Goal: Information Seeking & Learning: Learn about a topic

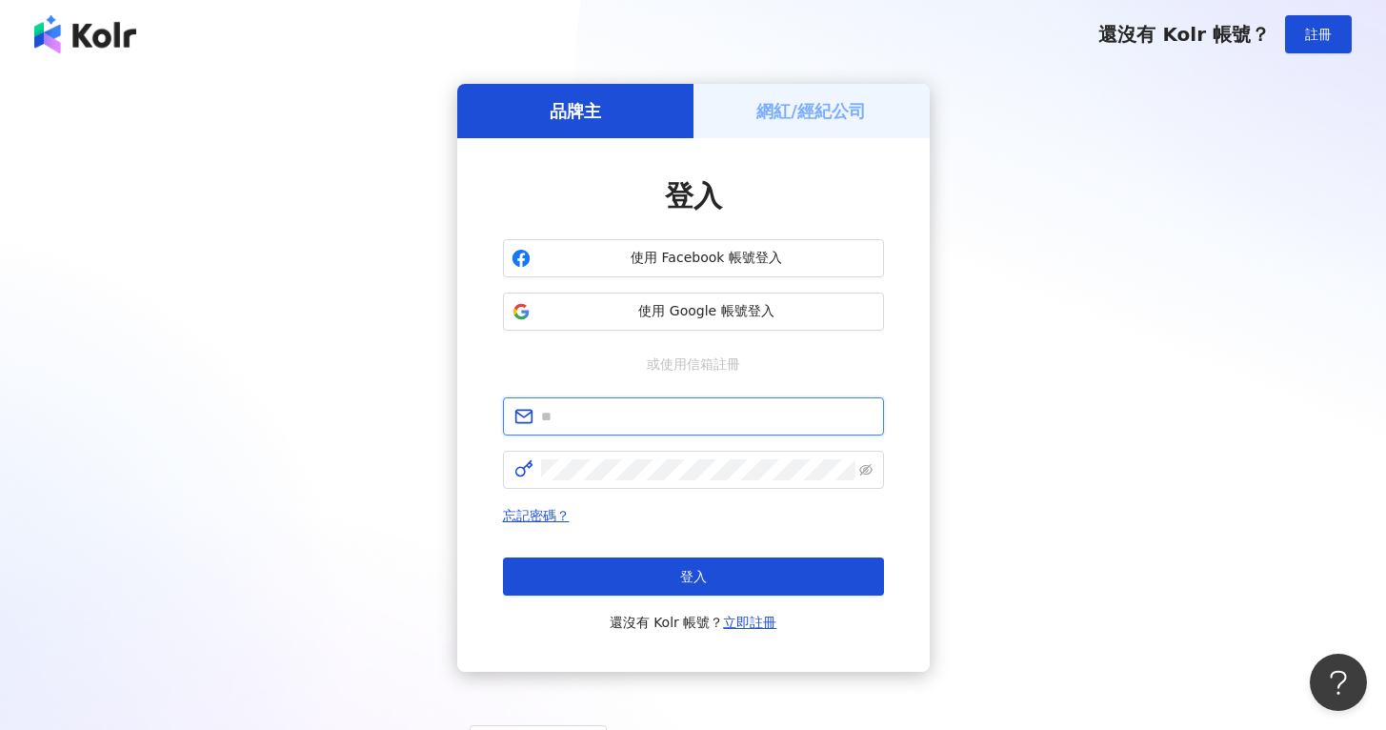
click at [672, 425] on input "text" at bounding box center [707, 416] width 332 height 21
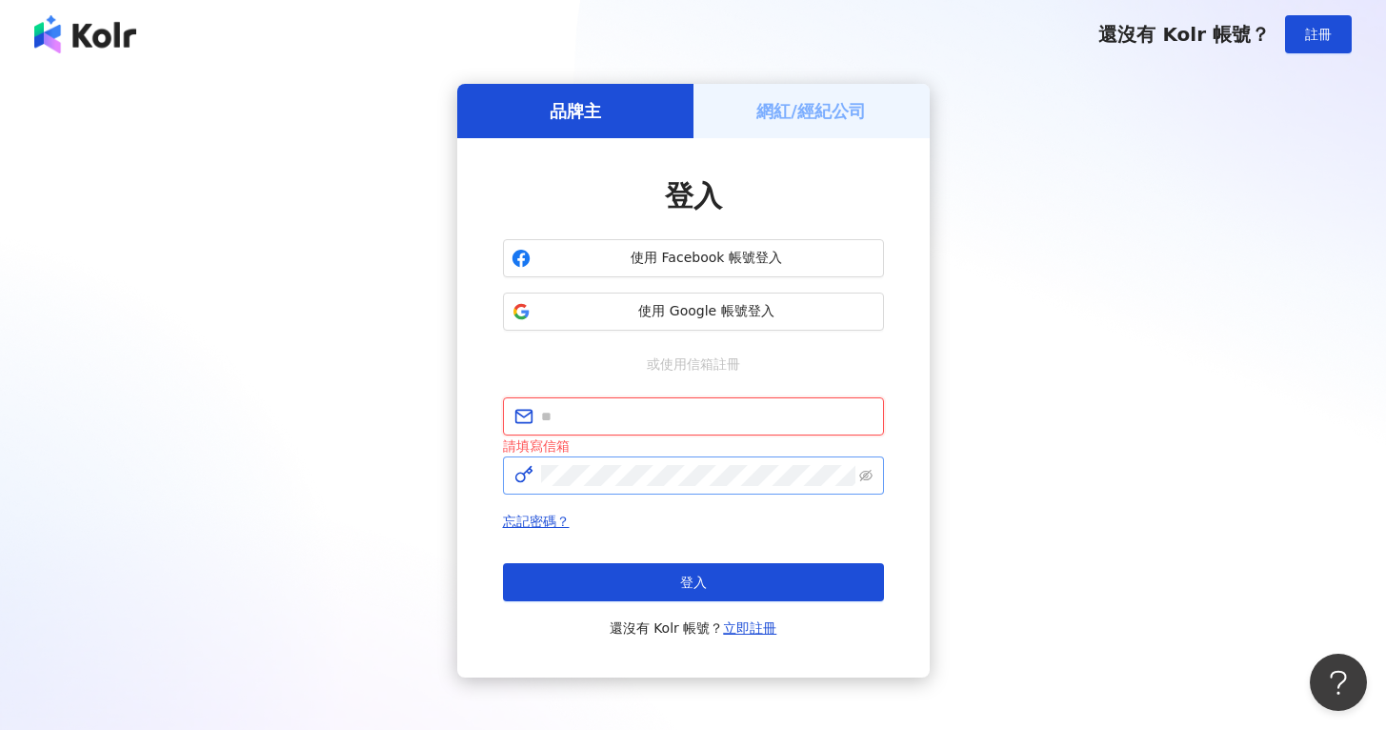
type input "**********"
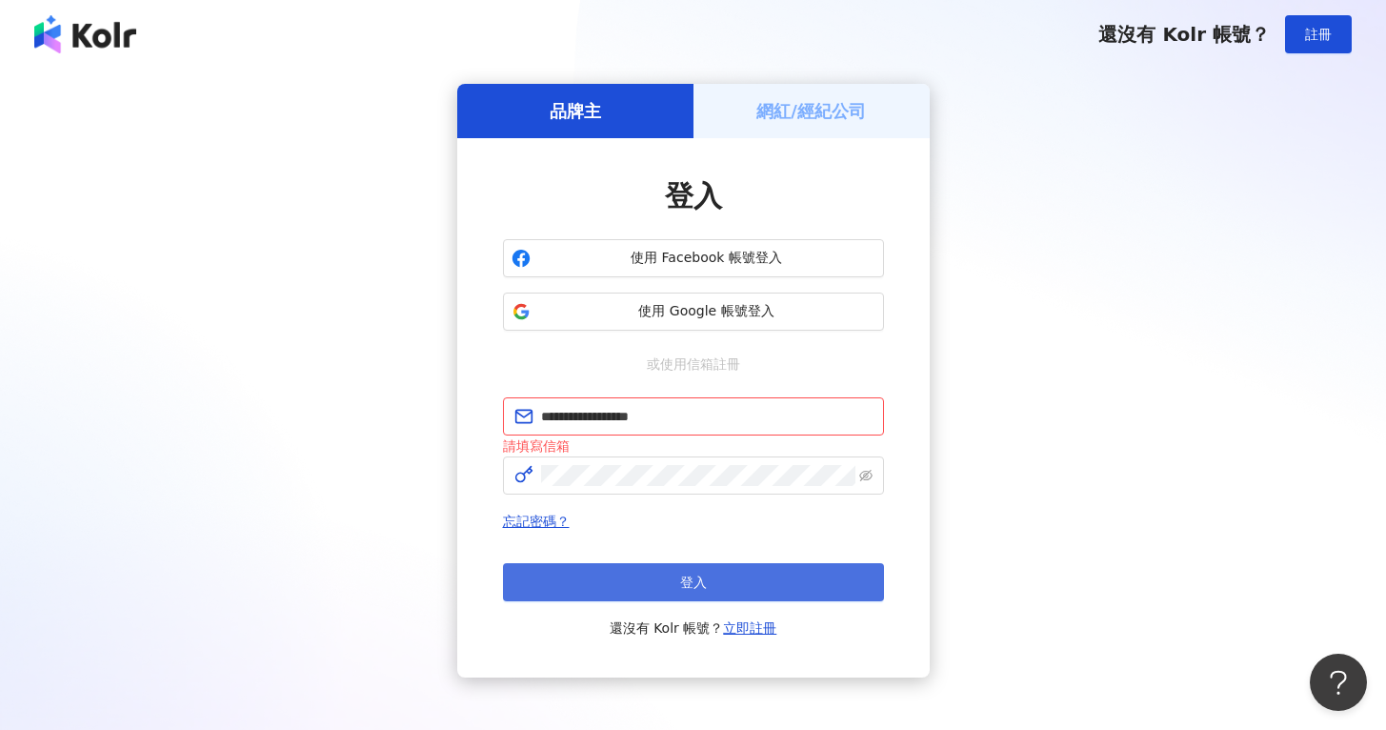
click at [685, 585] on span "登入" at bounding box center [693, 582] width 27 height 15
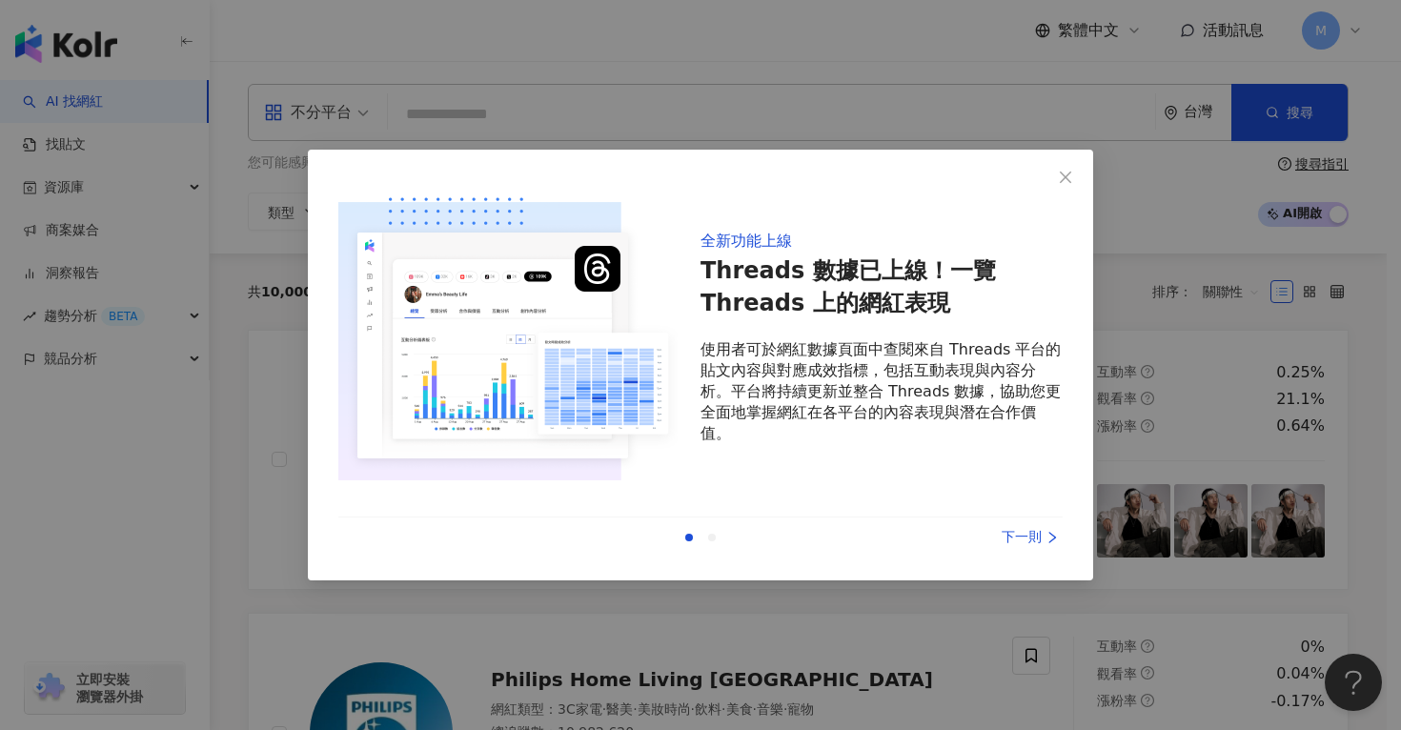
click at [1033, 547] on div "下一則" at bounding box center [990, 537] width 143 height 21
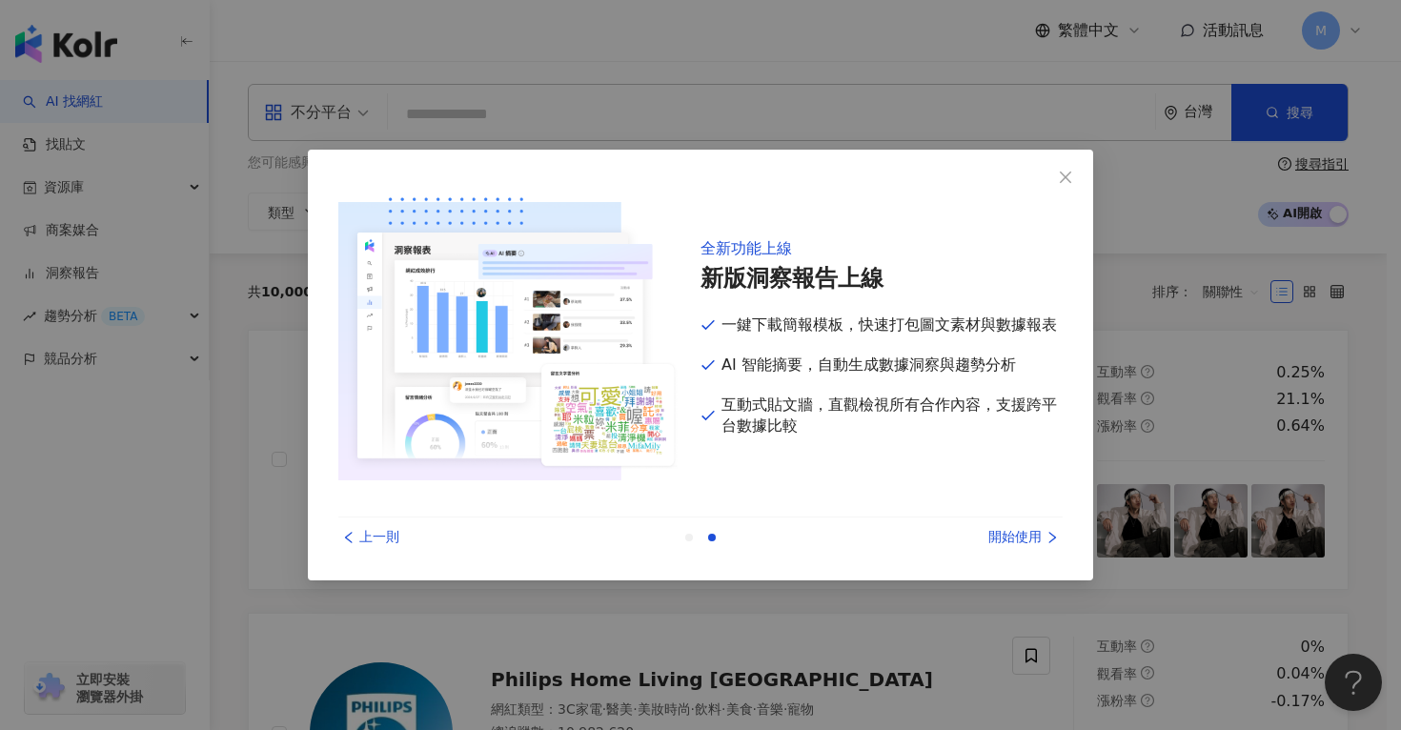
click at [1034, 544] on div "開始使用" at bounding box center [990, 537] width 143 height 21
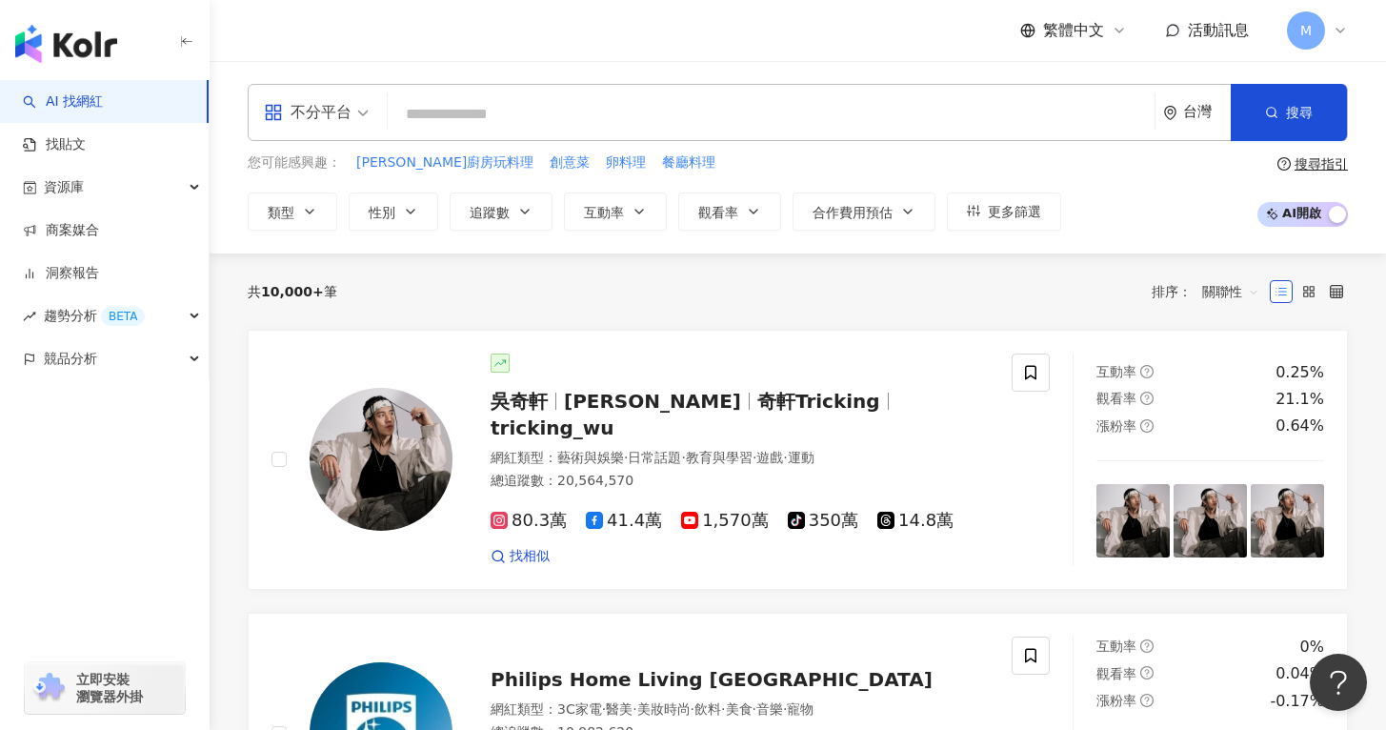
click at [542, 123] on input "search" at bounding box center [771, 114] width 752 height 36
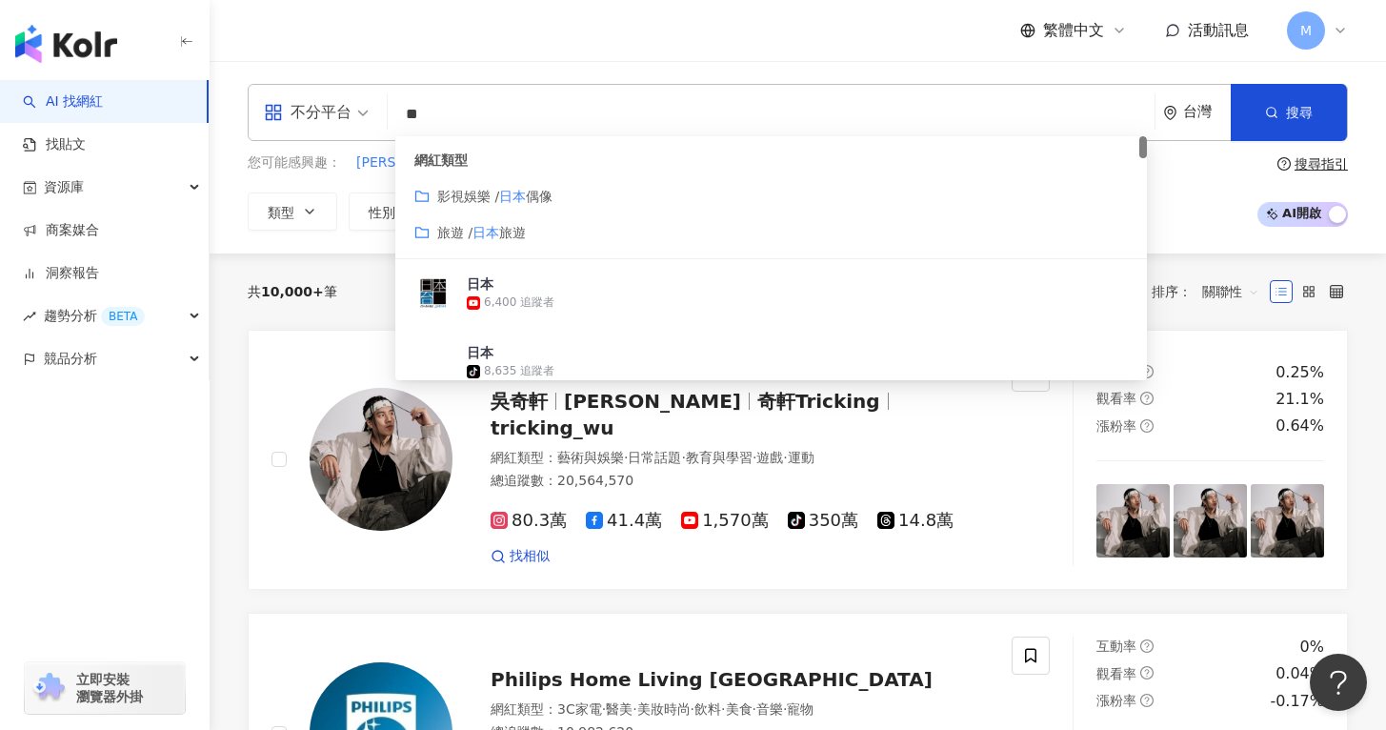
click at [505, 232] on span "旅遊" at bounding box center [512, 232] width 27 height 15
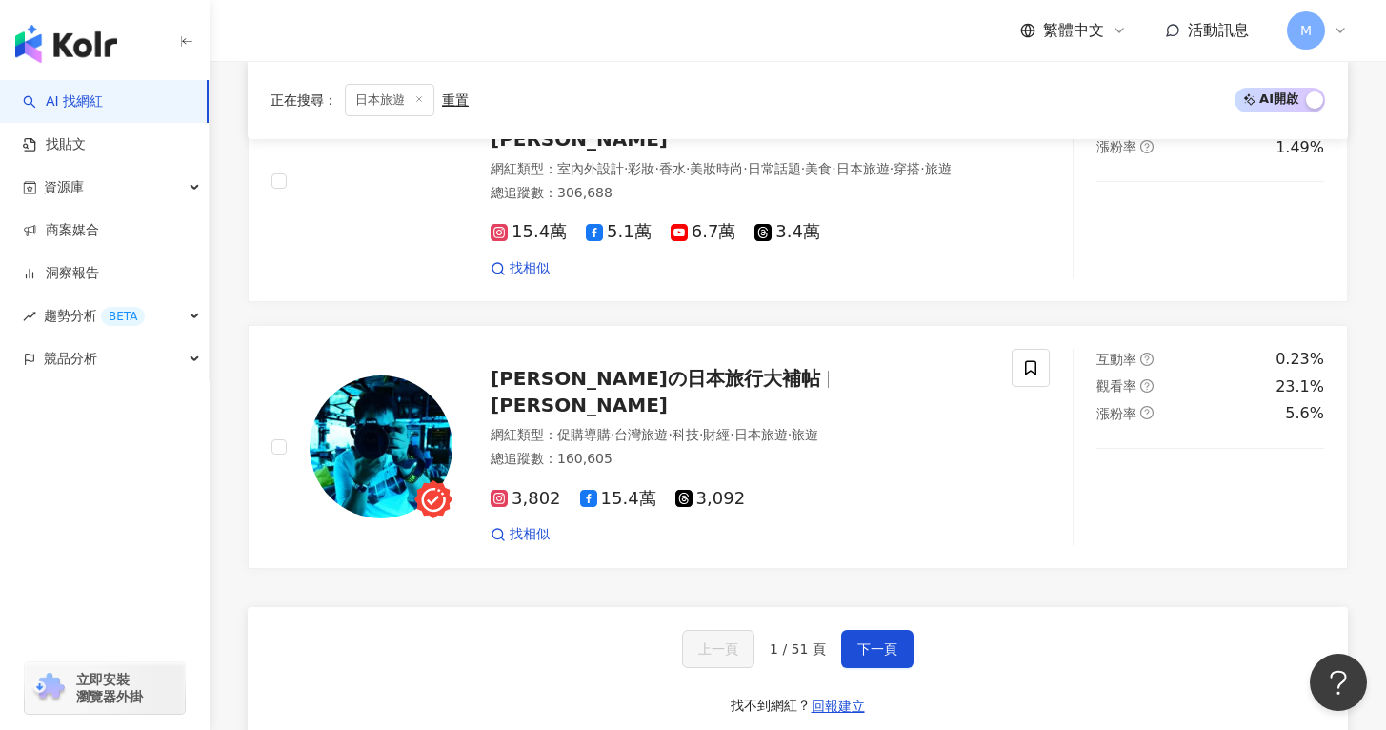
scroll to position [3145, 0]
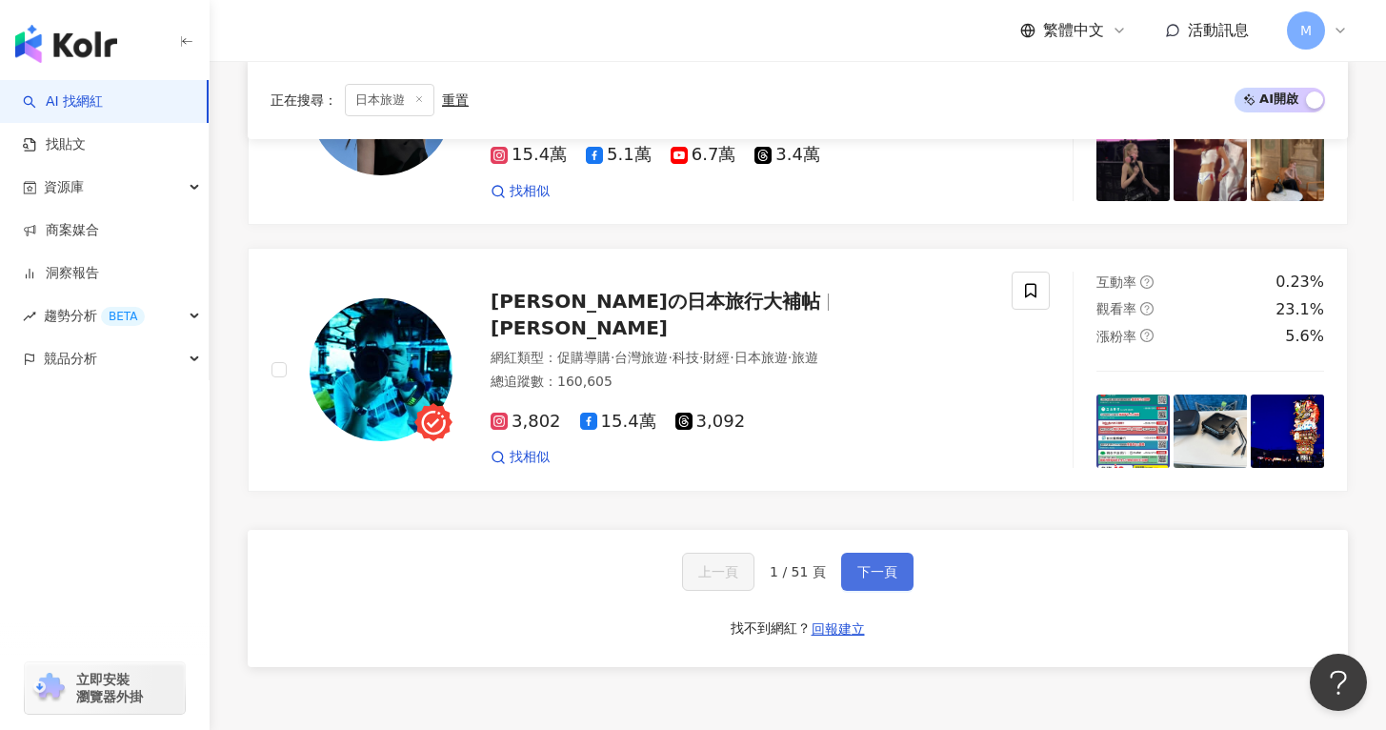
type input "**"
click at [878, 553] on button "下一頁" at bounding box center [877, 572] width 72 height 38
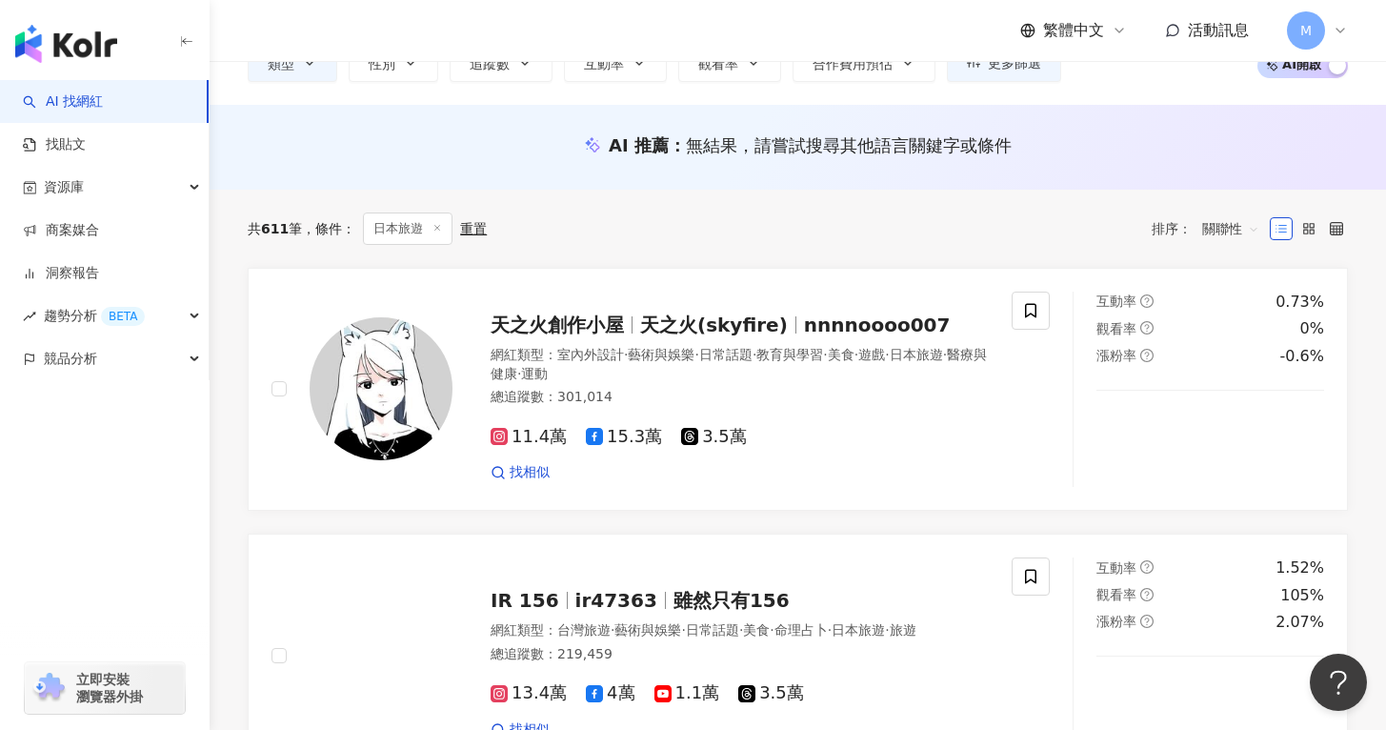
scroll to position [0, 0]
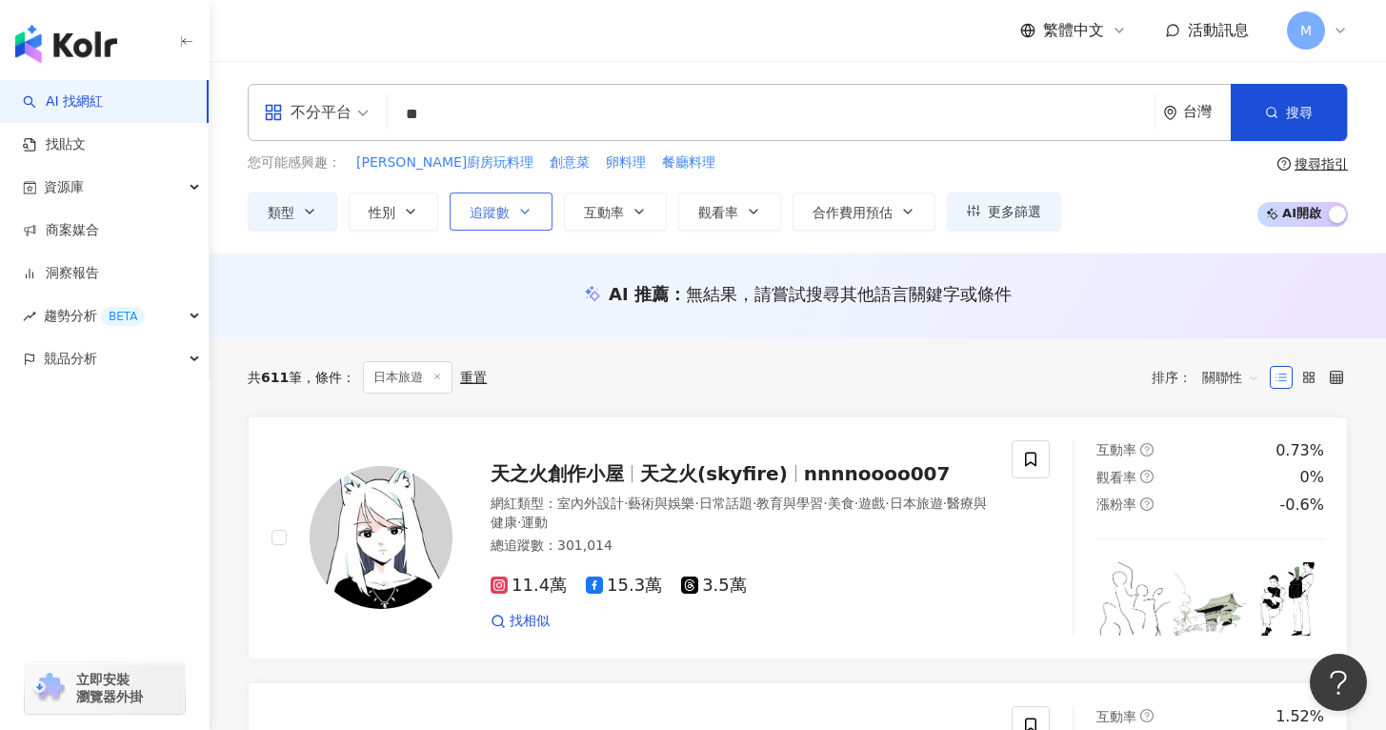
click at [515, 221] on button "追蹤數" at bounding box center [501, 211] width 103 height 38
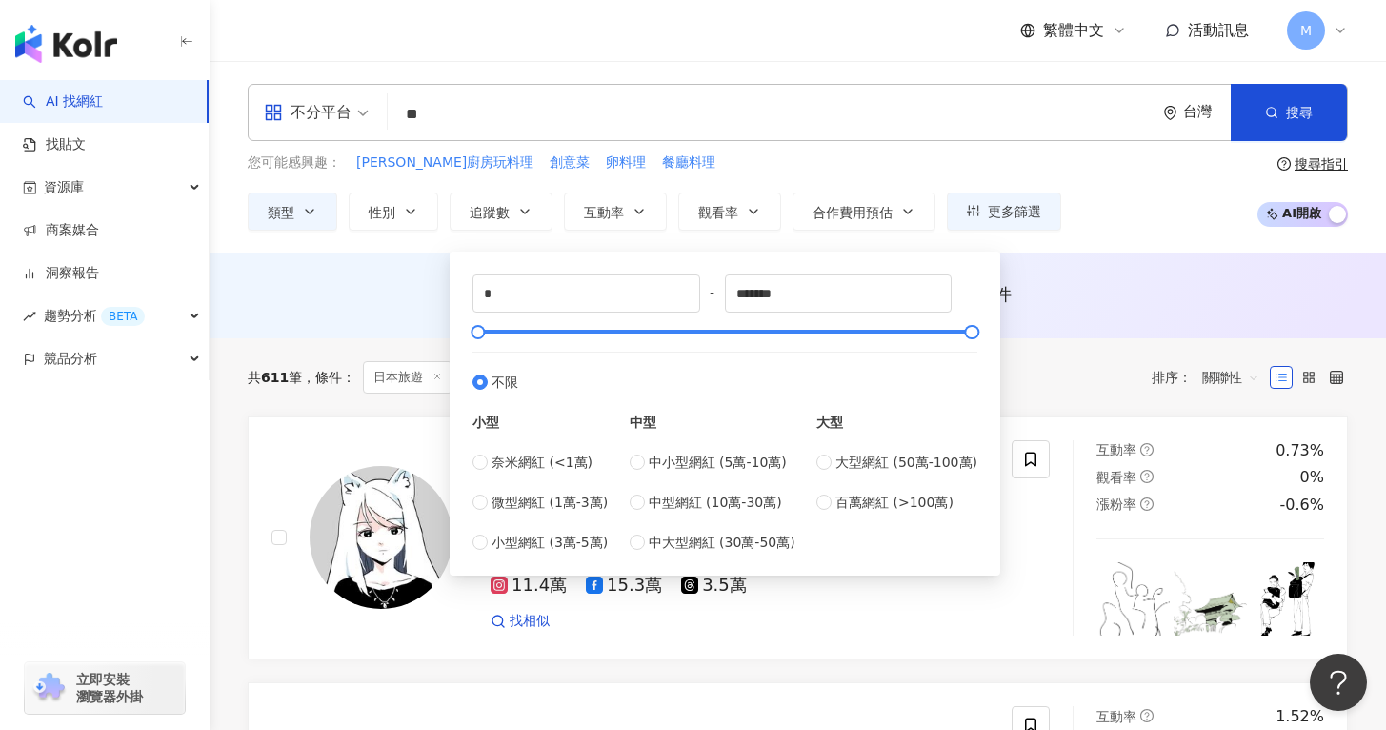
click at [428, 256] on div "AI 推薦 ： 無結果，請嘗試搜尋其他語言關鍵字或條件" at bounding box center [798, 295] width 1177 height 85
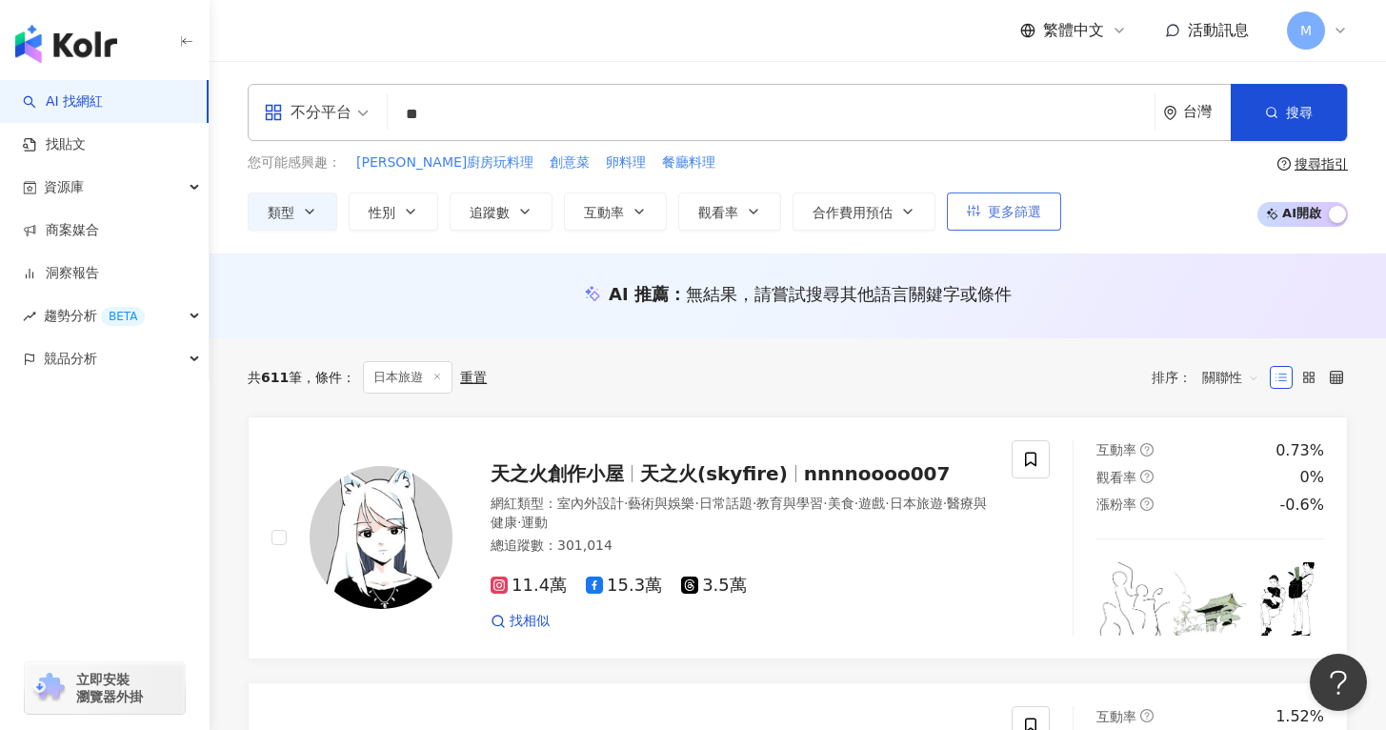
click at [1019, 224] on button "更多篩選" at bounding box center [1004, 211] width 114 height 38
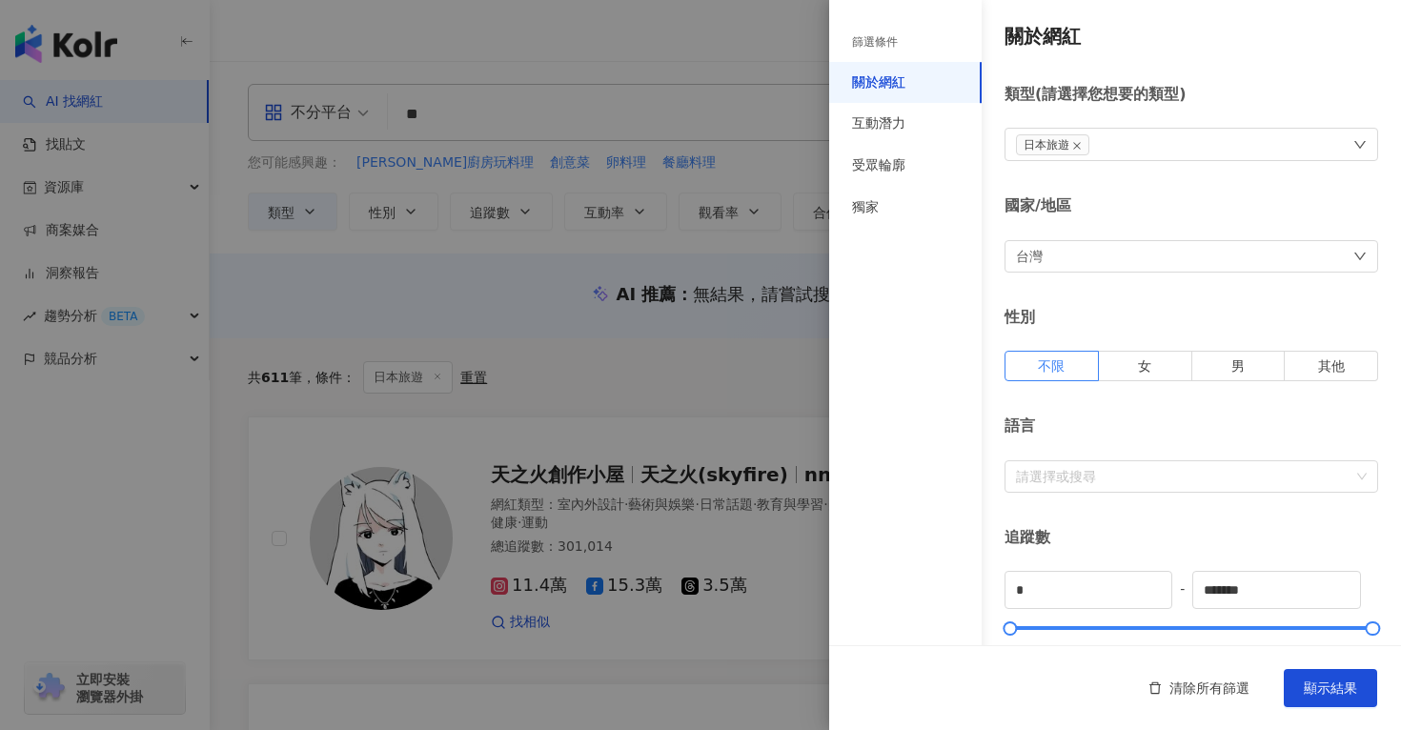
click at [775, 276] on div at bounding box center [700, 365] width 1401 height 730
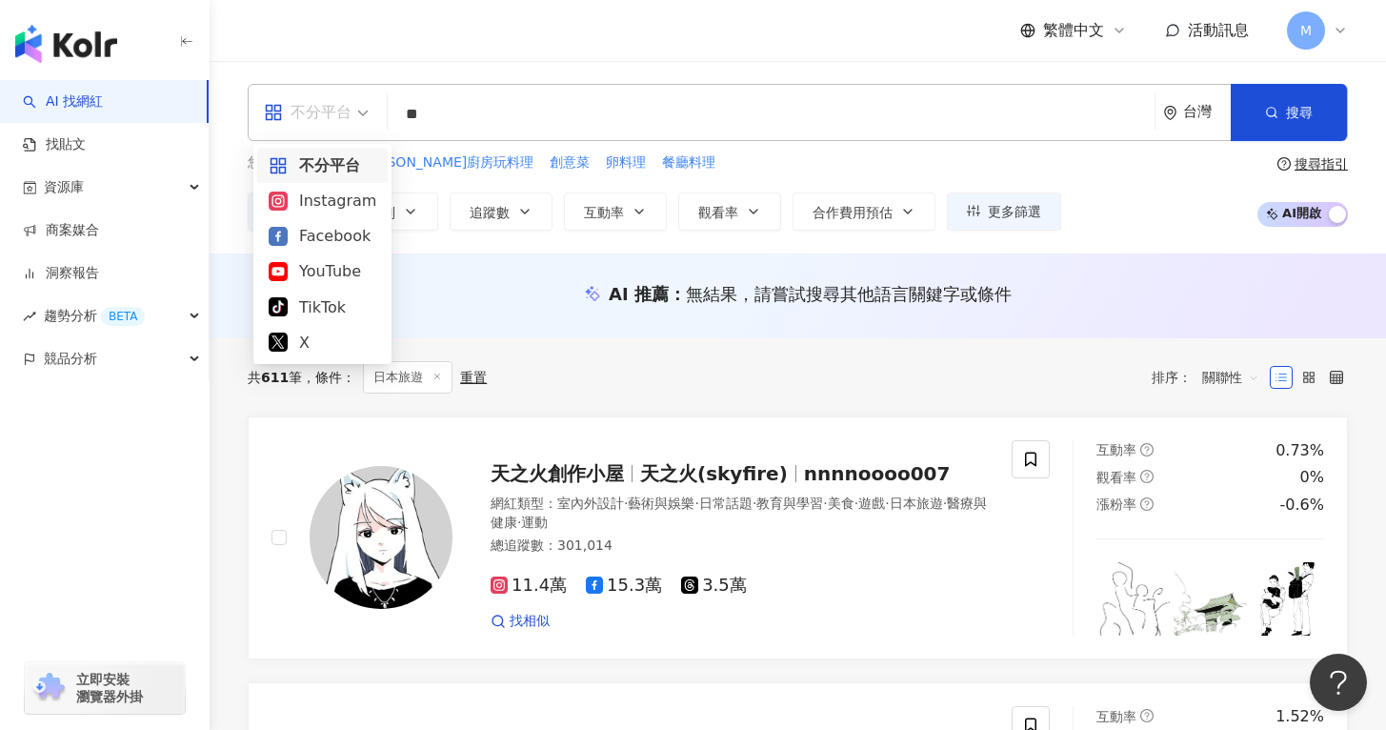
click at [346, 116] on div "不分平台" at bounding box center [308, 112] width 88 height 30
click at [1046, 296] on div "AI 推薦 ： 無結果，請嘗試搜尋其他語言關鍵字或條件" at bounding box center [798, 294] width 1100 height 24
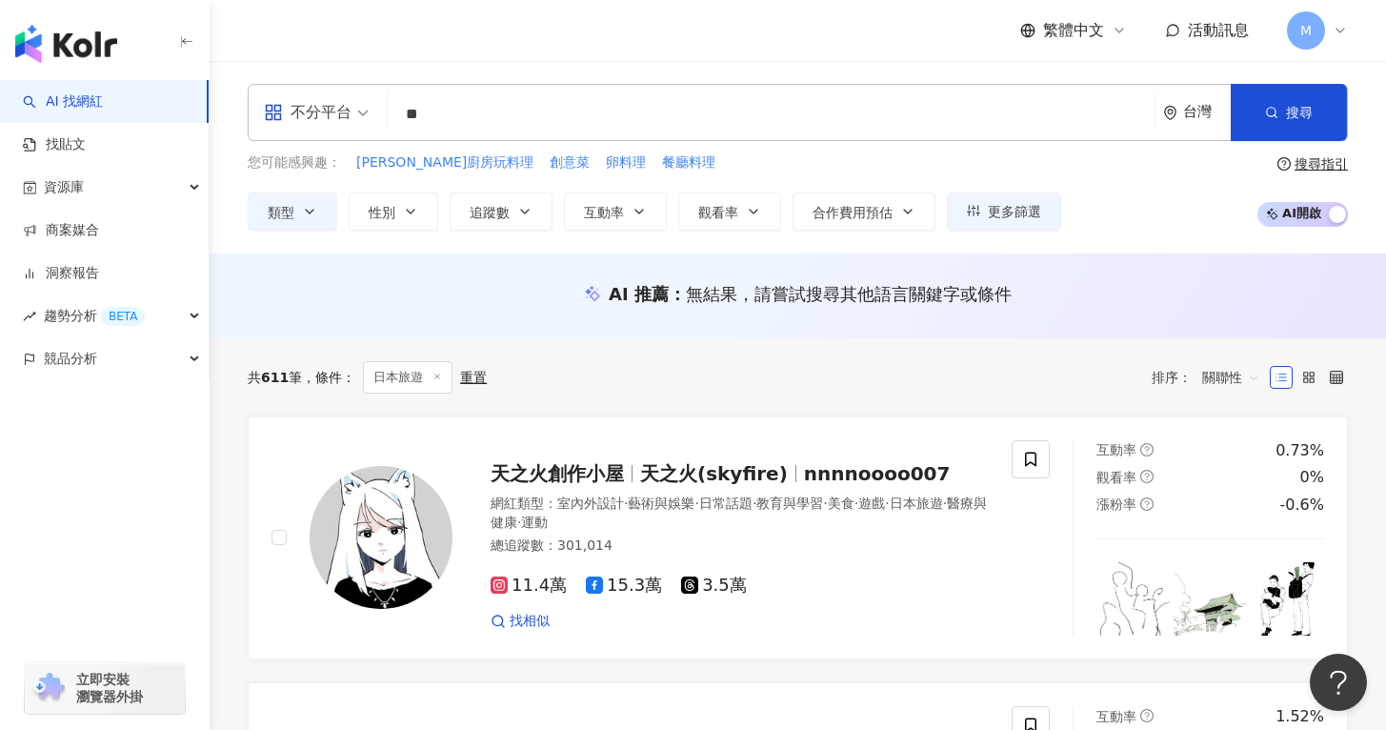
click at [1239, 379] on span "關聯性" at bounding box center [1230, 377] width 57 height 30
click at [1236, 449] on div "追蹤數" at bounding box center [1231, 448] width 48 height 21
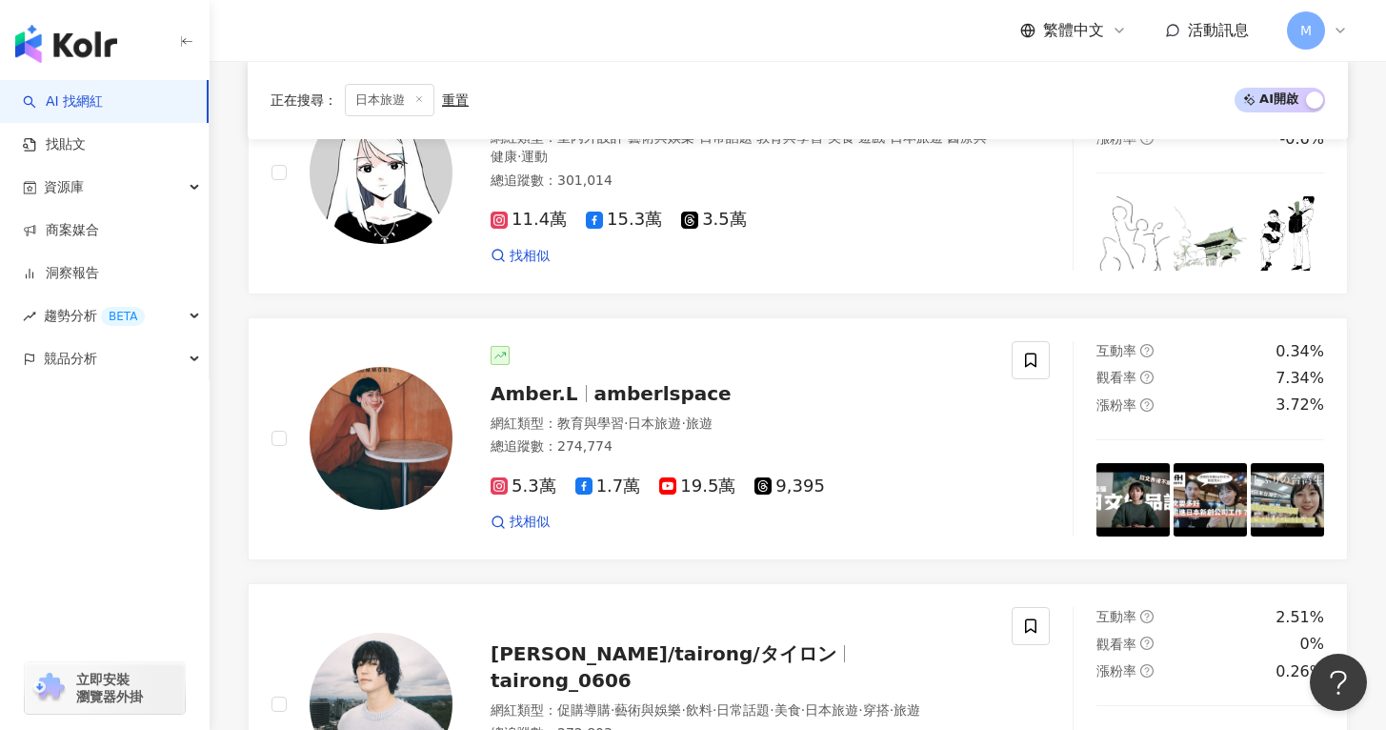
scroll to position [2341, 0]
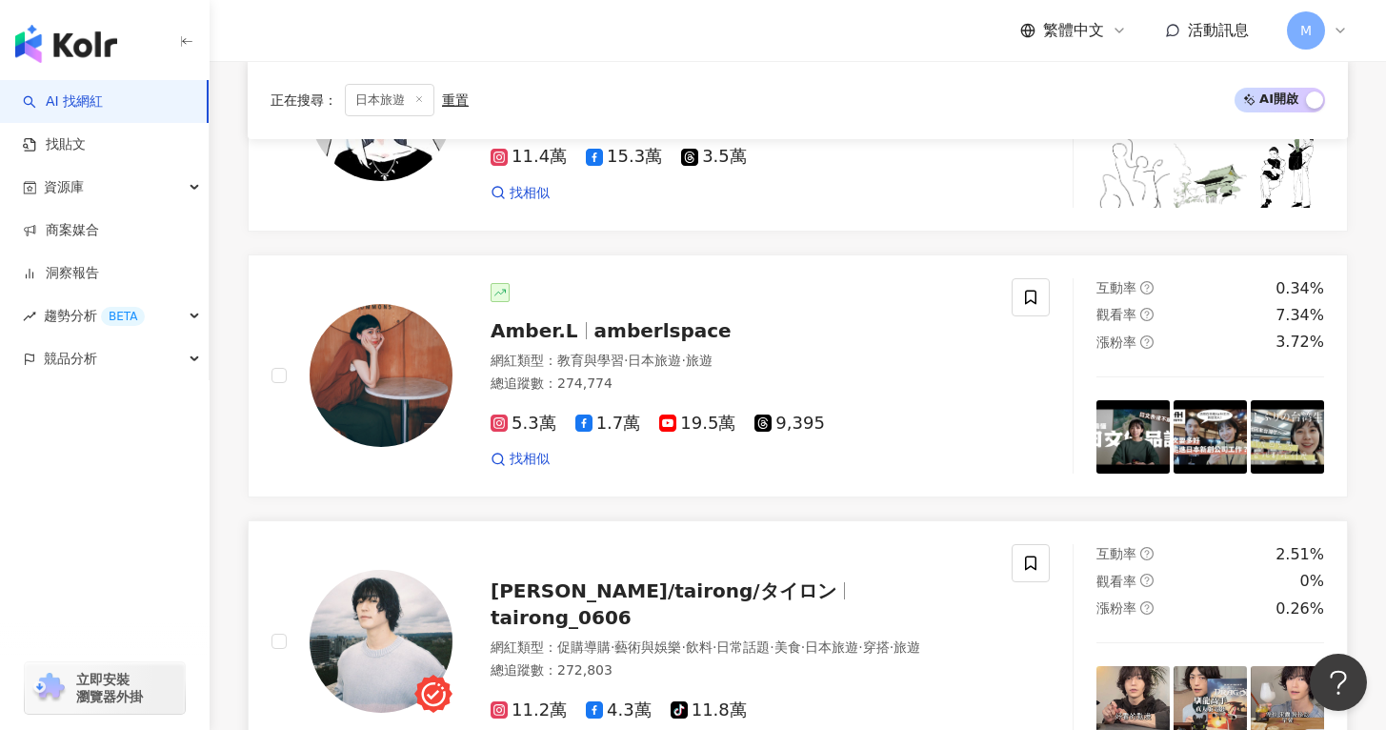
click at [632, 606] on span "tairong_0606" at bounding box center [561, 617] width 141 height 23
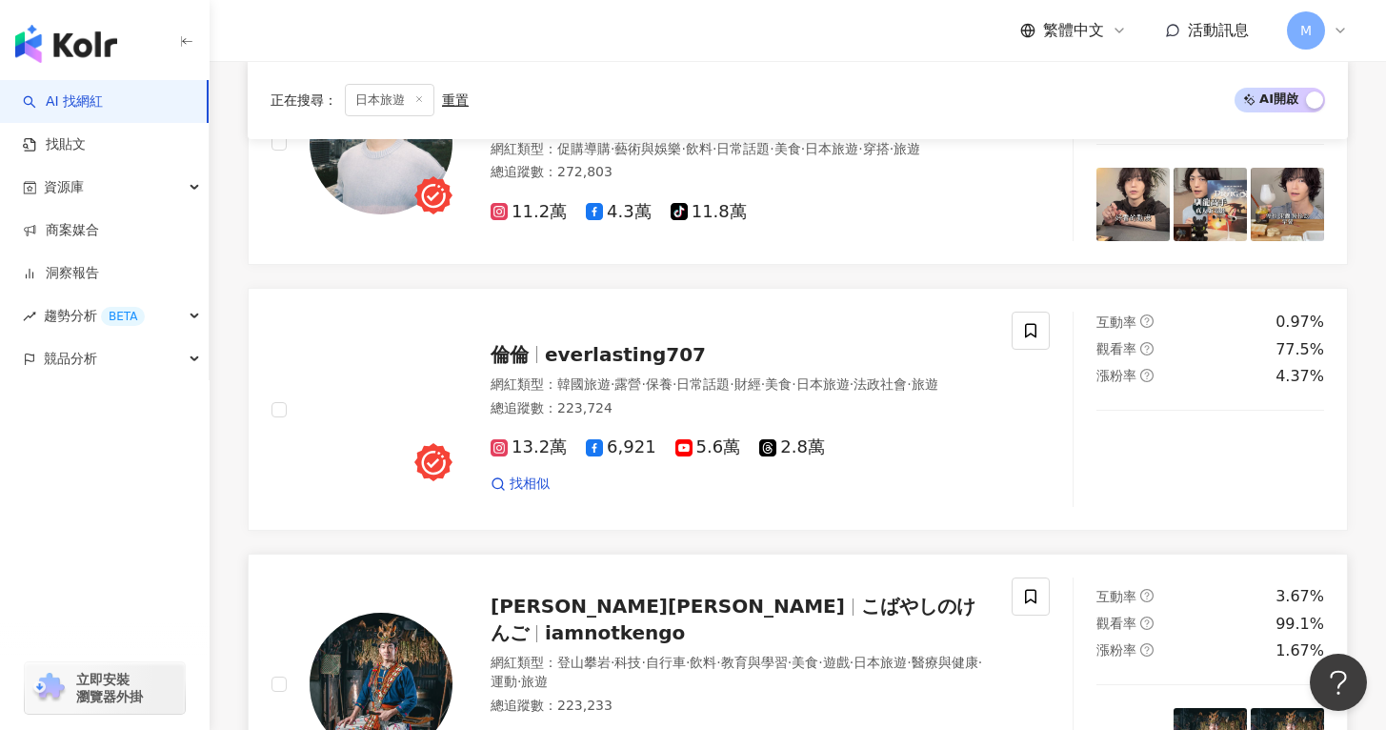
scroll to position [3217, 0]
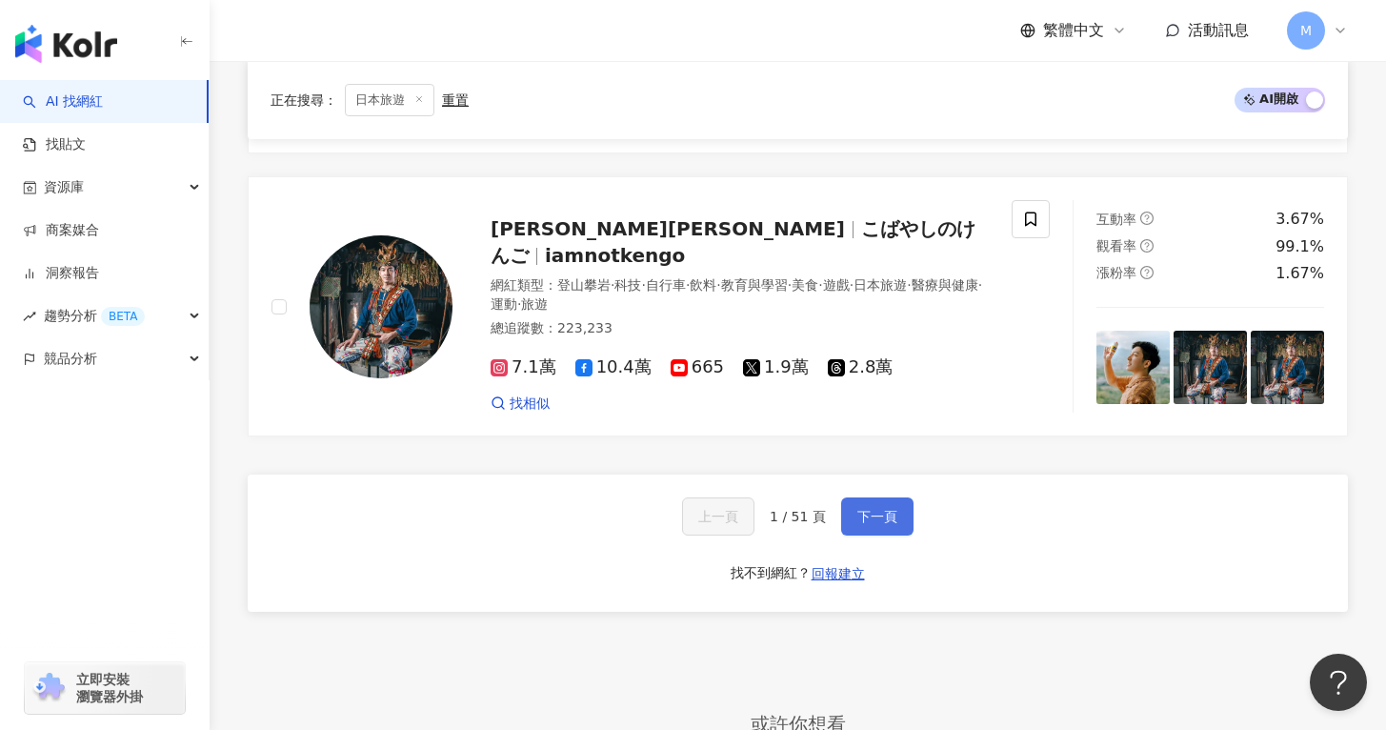
click at [869, 509] on span "下一頁" at bounding box center [878, 516] width 40 height 15
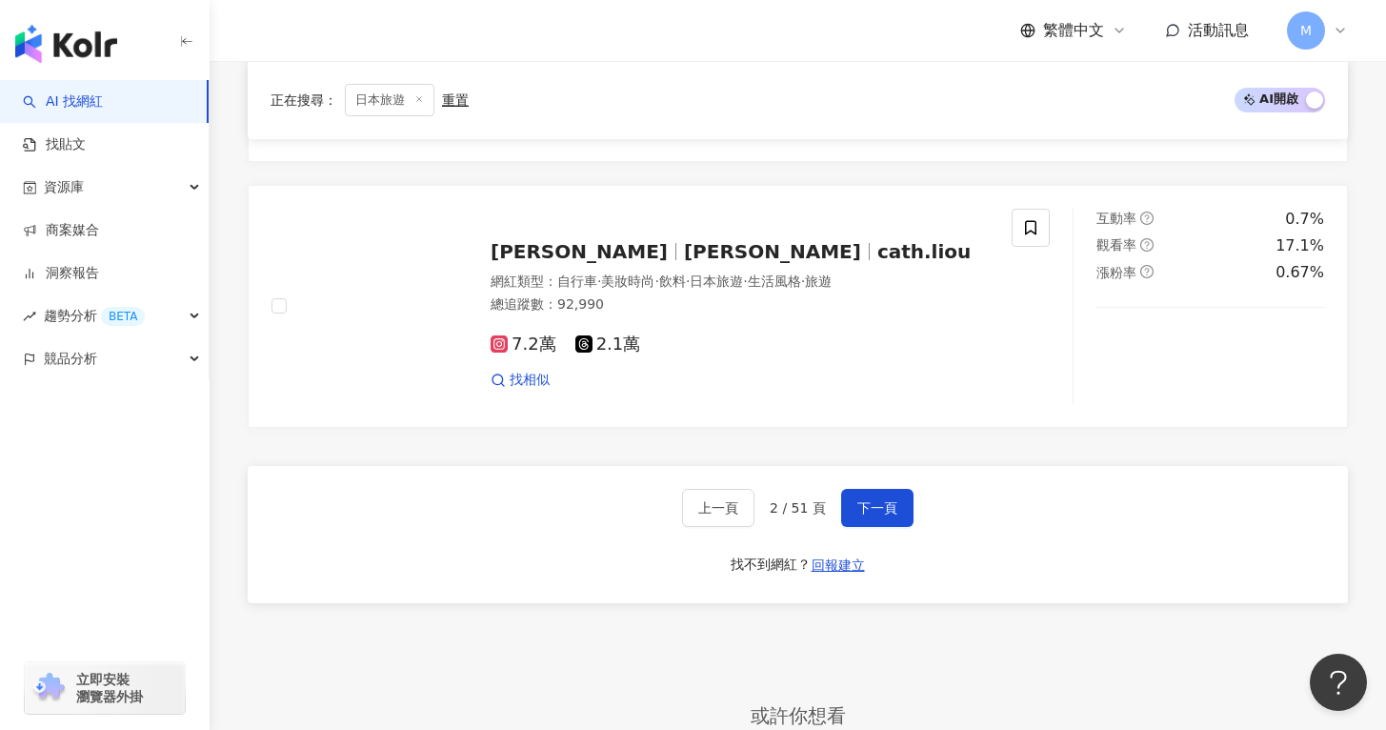
scroll to position [0, 0]
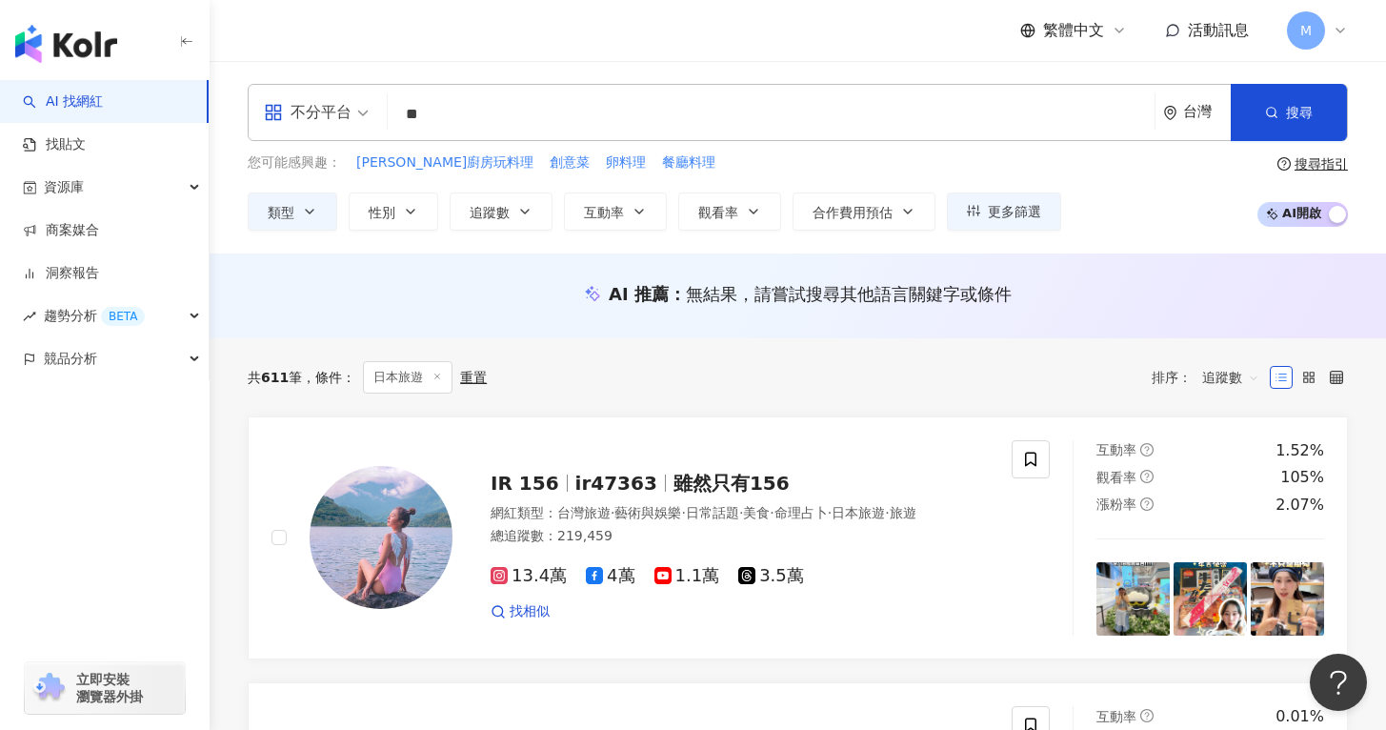
click at [495, 107] on input "**" at bounding box center [771, 114] width 752 height 36
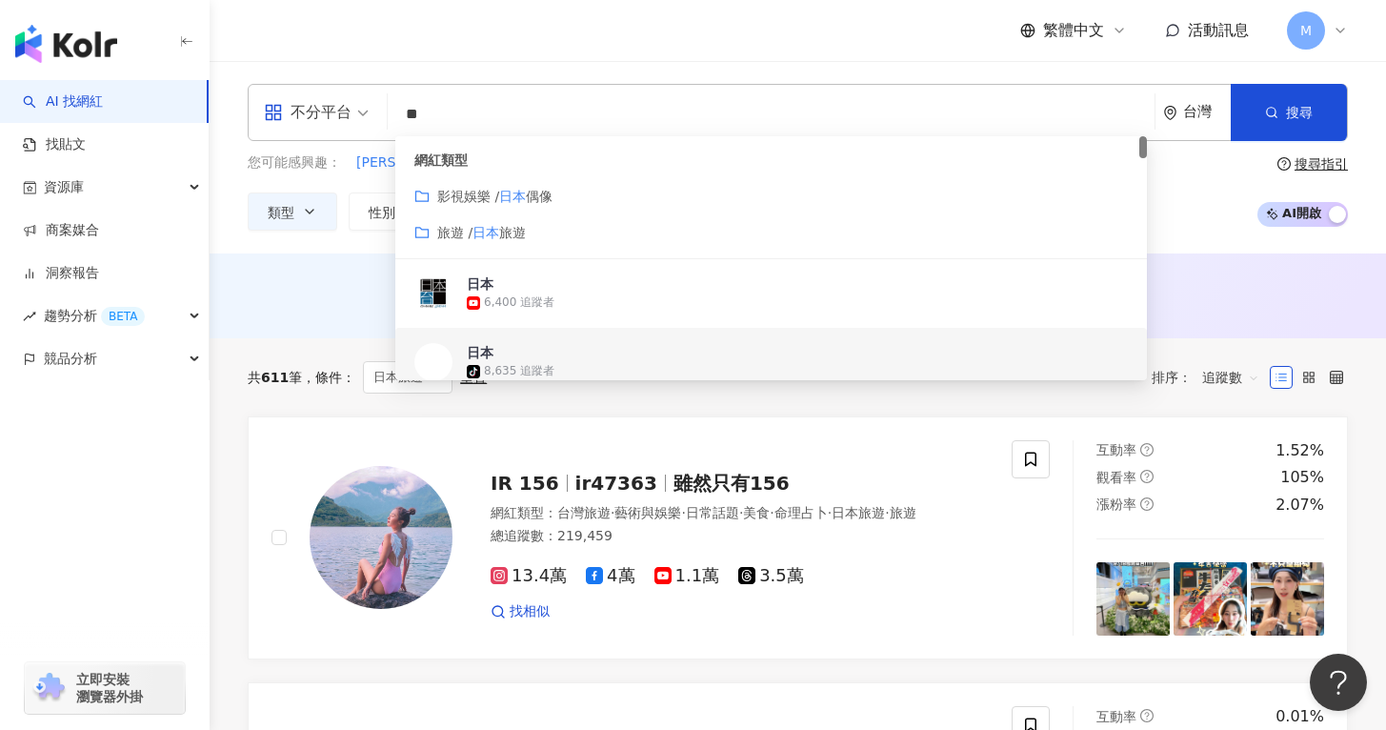
click at [442, 389] on span "日本旅遊" at bounding box center [408, 377] width 90 height 32
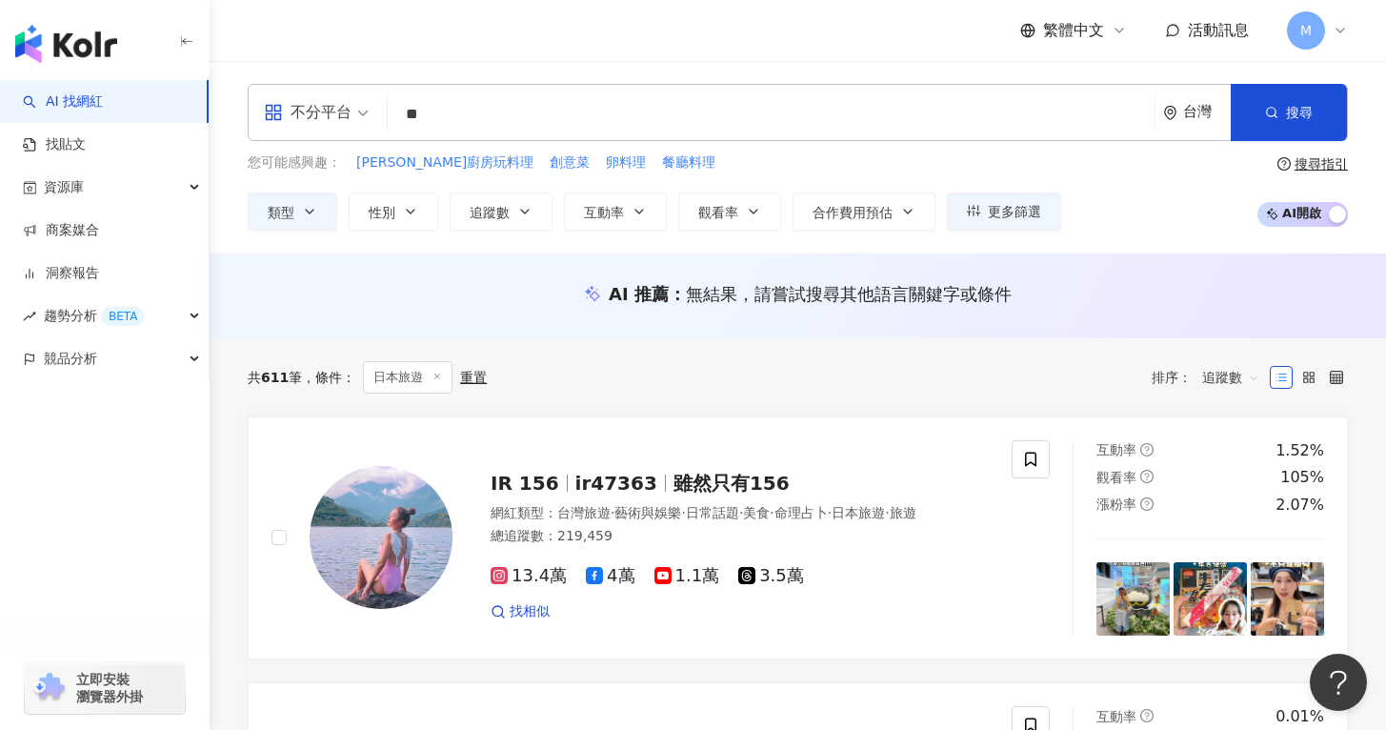
click at [442, 381] on span at bounding box center [438, 378] width 10 height 10
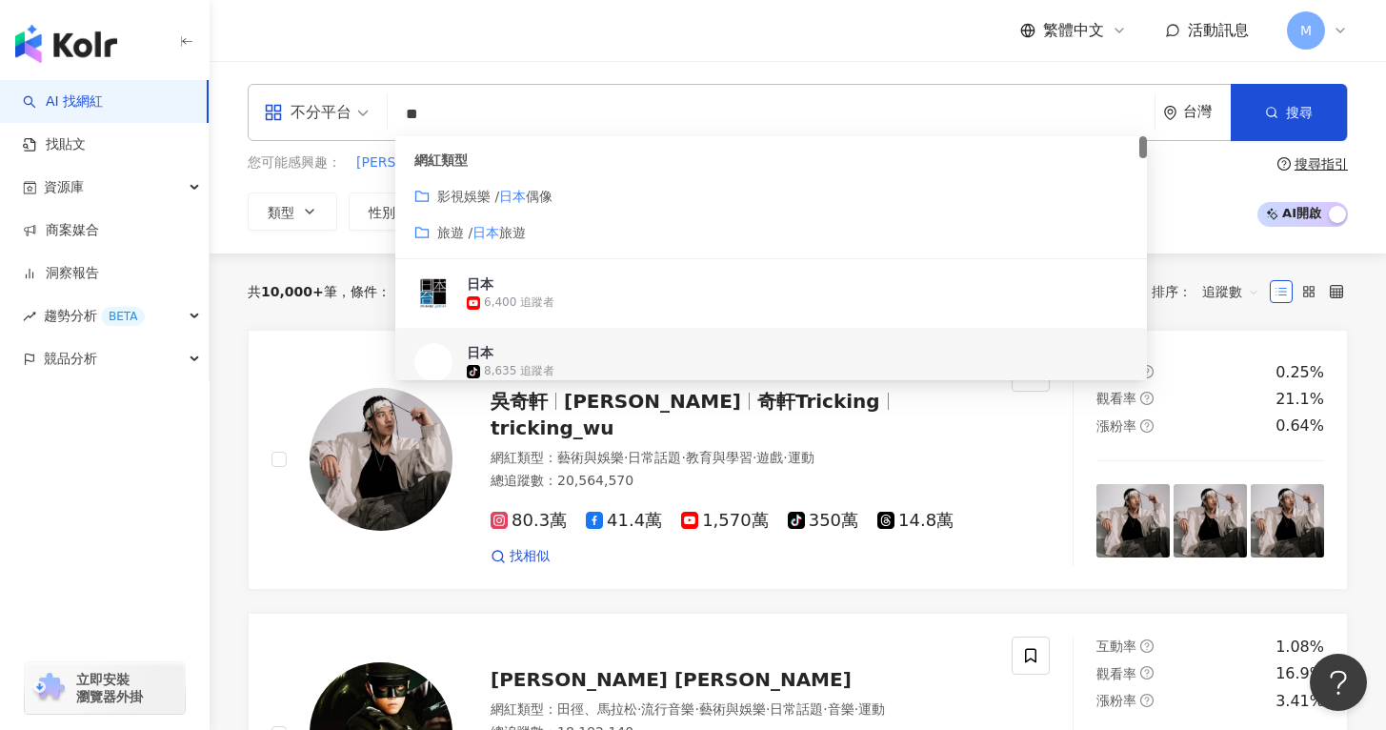
click at [585, 129] on input "**" at bounding box center [771, 114] width 752 height 36
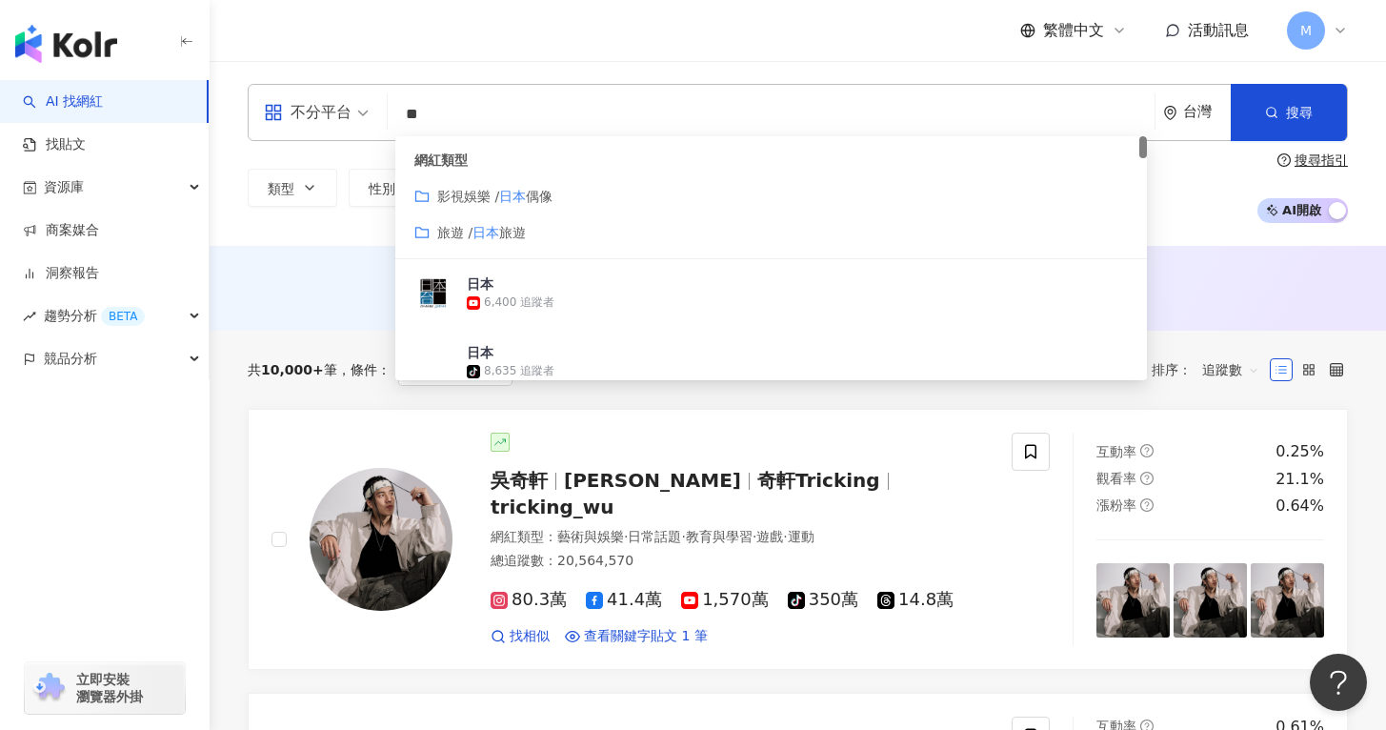
click at [516, 234] on span "旅遊" at bounding box center [512, 232] width 27 height 15
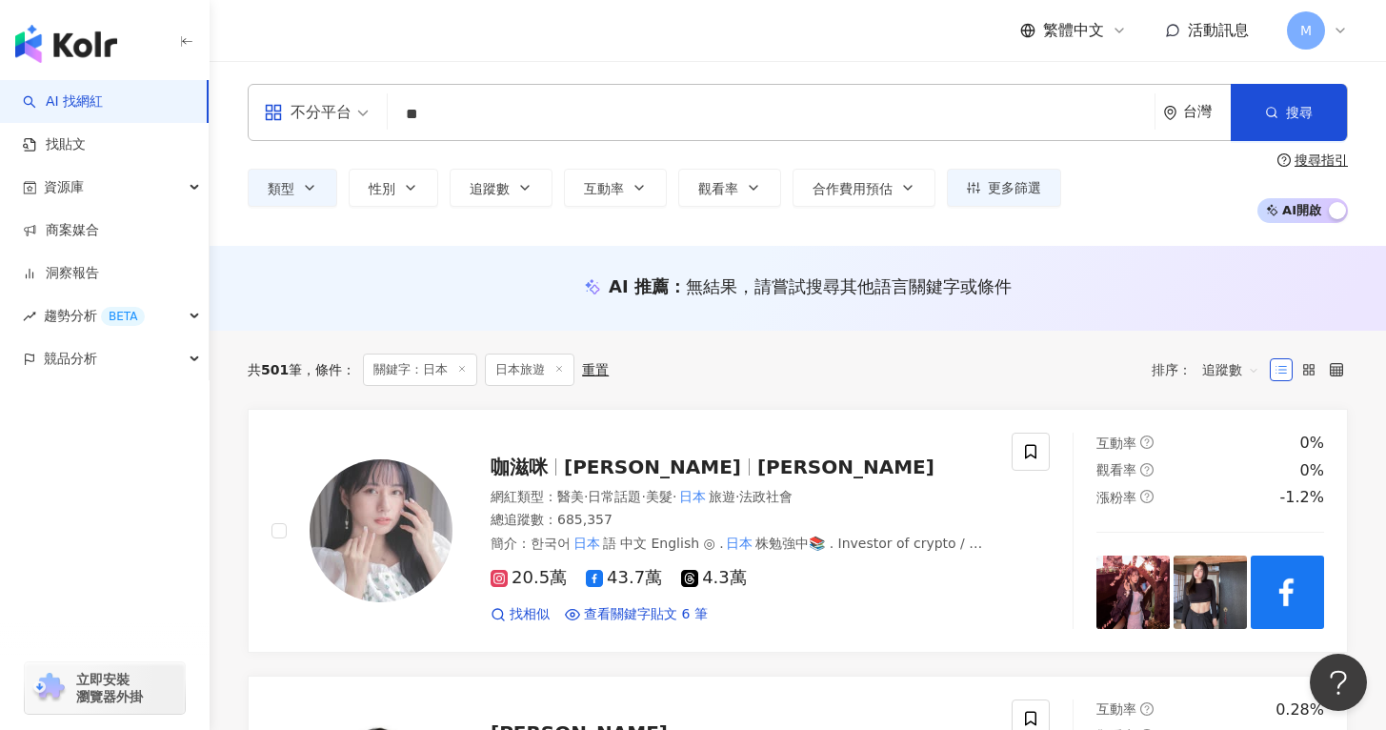
type input "**"
click at [464, 369] on line at bounding box center [462, 369] width 5 height 5
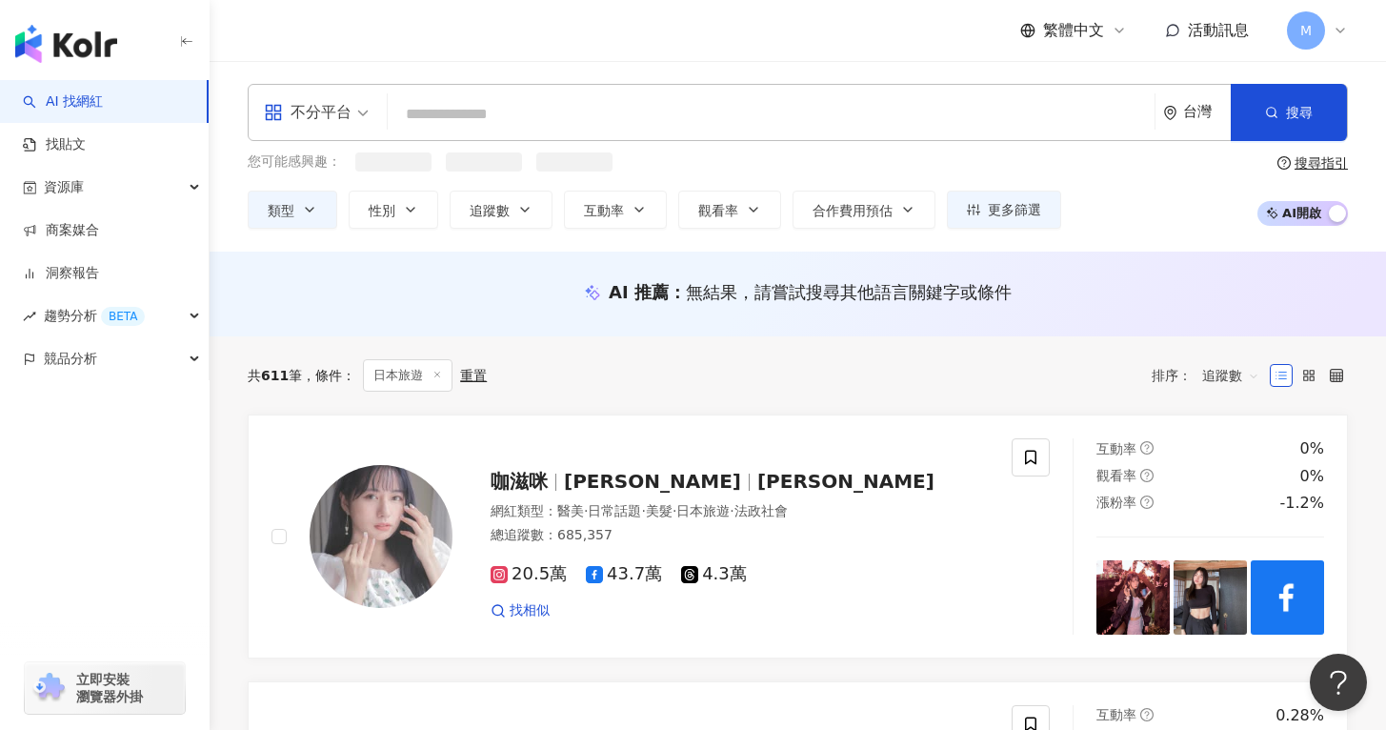
click at [445, 366] on span "日本旅遊" at bounding box center [408, 375] width 90 height 32
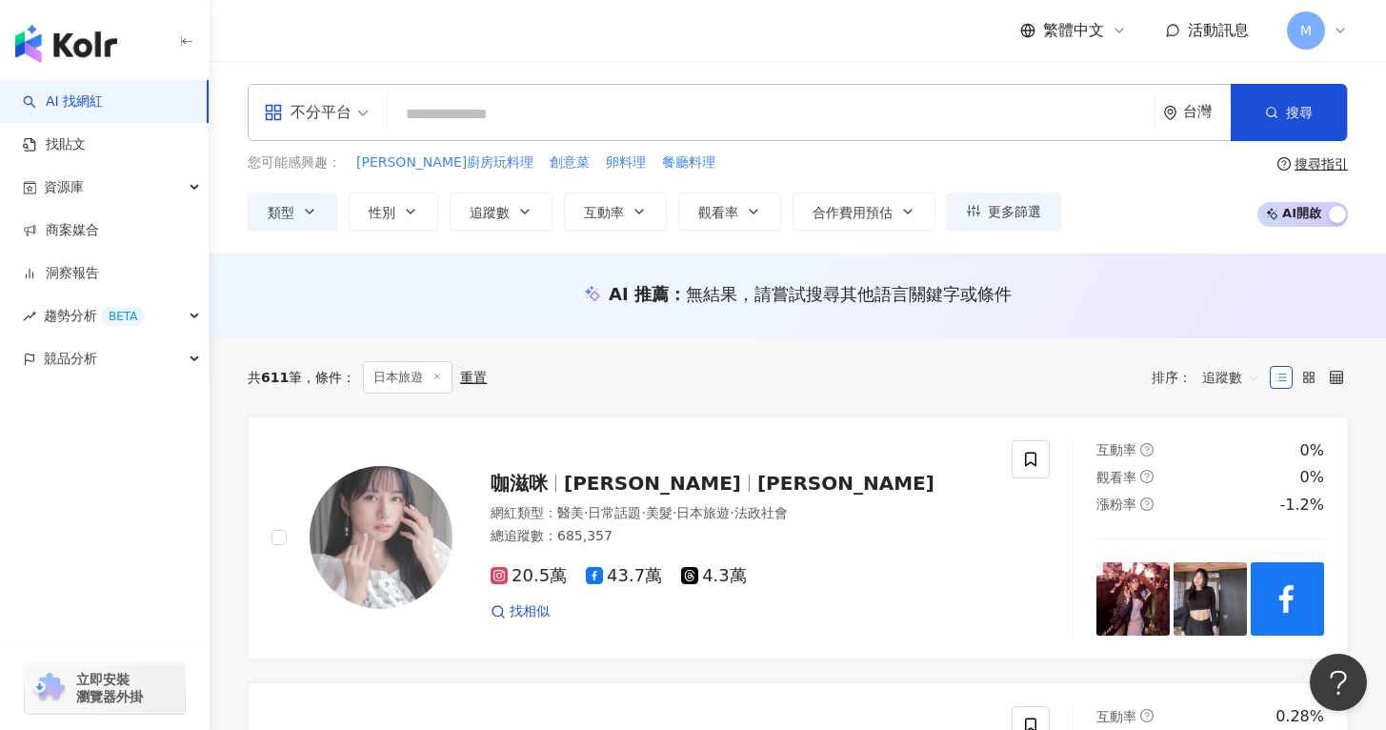
click at [479, 97] on input "search" at bounding box center [771, 114] width 752 height 36
click at [440, 381] on span at bounding box center [438, 378] width 10 height 10
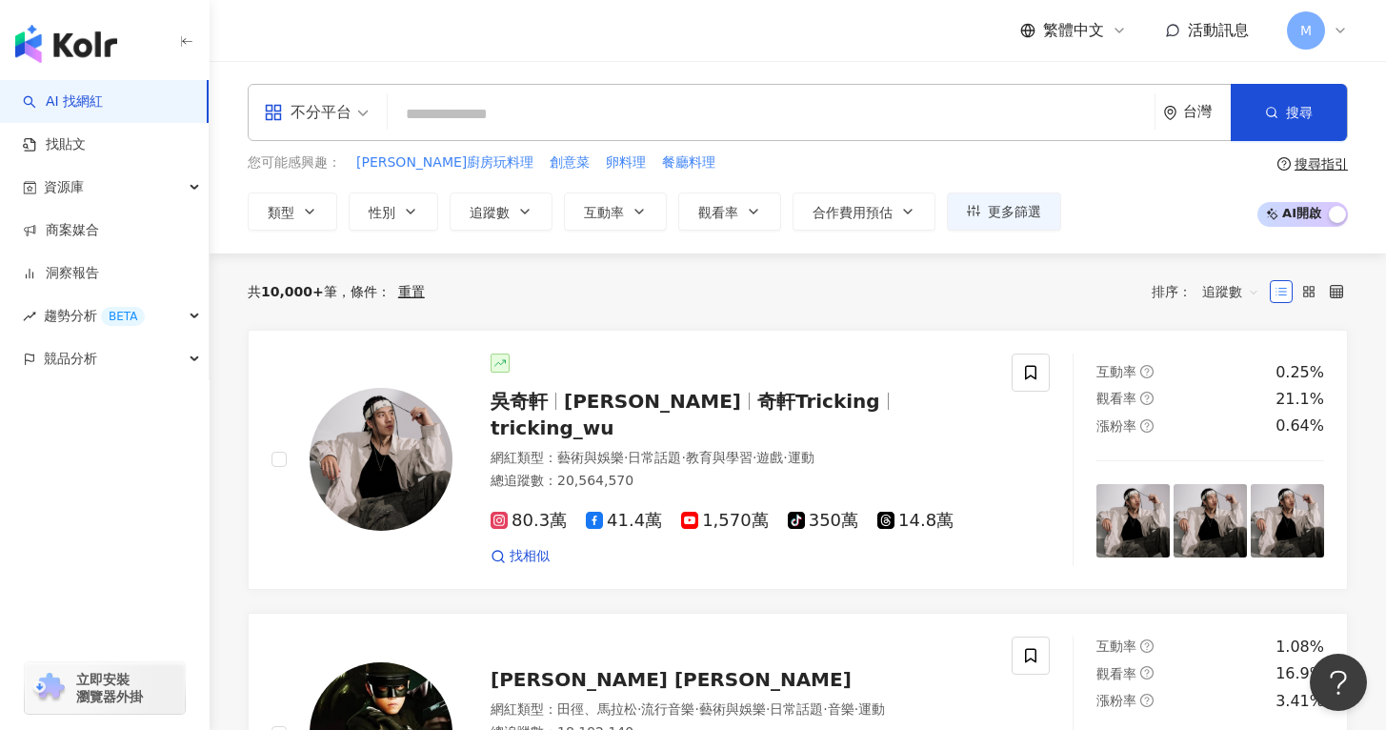
click at [500, 108] on input "search" at bounding box center [771, 114] width 752 height 36
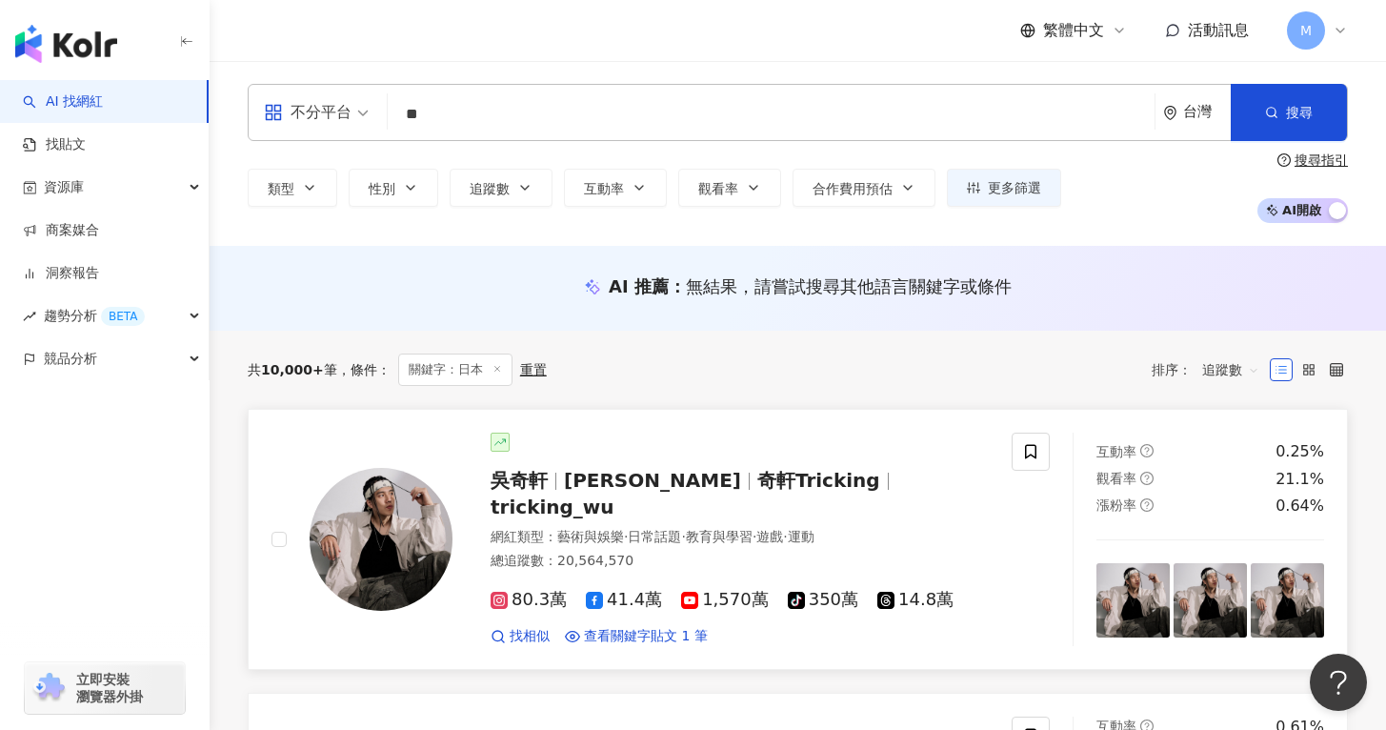
click at [759, 414] on link "吳奇軒 Wu Hsuan 奇軒Tricking tricking_wu 網紅類型 ： 藝術與娛樂 · 日常話題 · 教育與學習 · 遊戲 · 運動 總追蹤數 …" at bounding box center [798, 539] width 1100 height 260
click at [1286, 95] on button "搜尋" at bounding box center [1289, 112] width 116 height 57
click at [1284, 118] on button "搜尋" at bounding box center [1289, 112] width 116 height 57
click at [599, 115] on input "**" at bounding box center [771, 114] width 752 height 36
click at [319, 95] on input "search" at bounding box center [316, 100] width 105 height 30
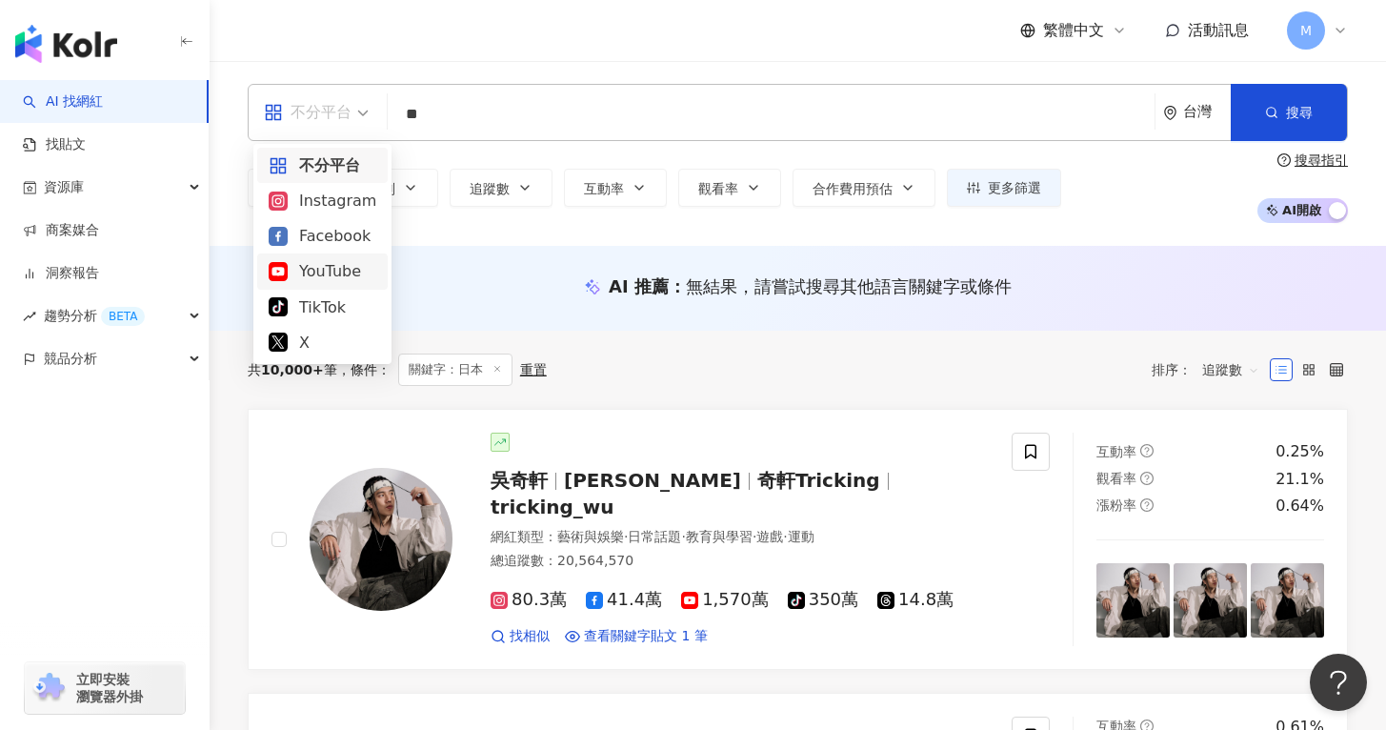
click at [314, 264] on div "YouTube" at bounding box center [323, 271] width 108 height 24
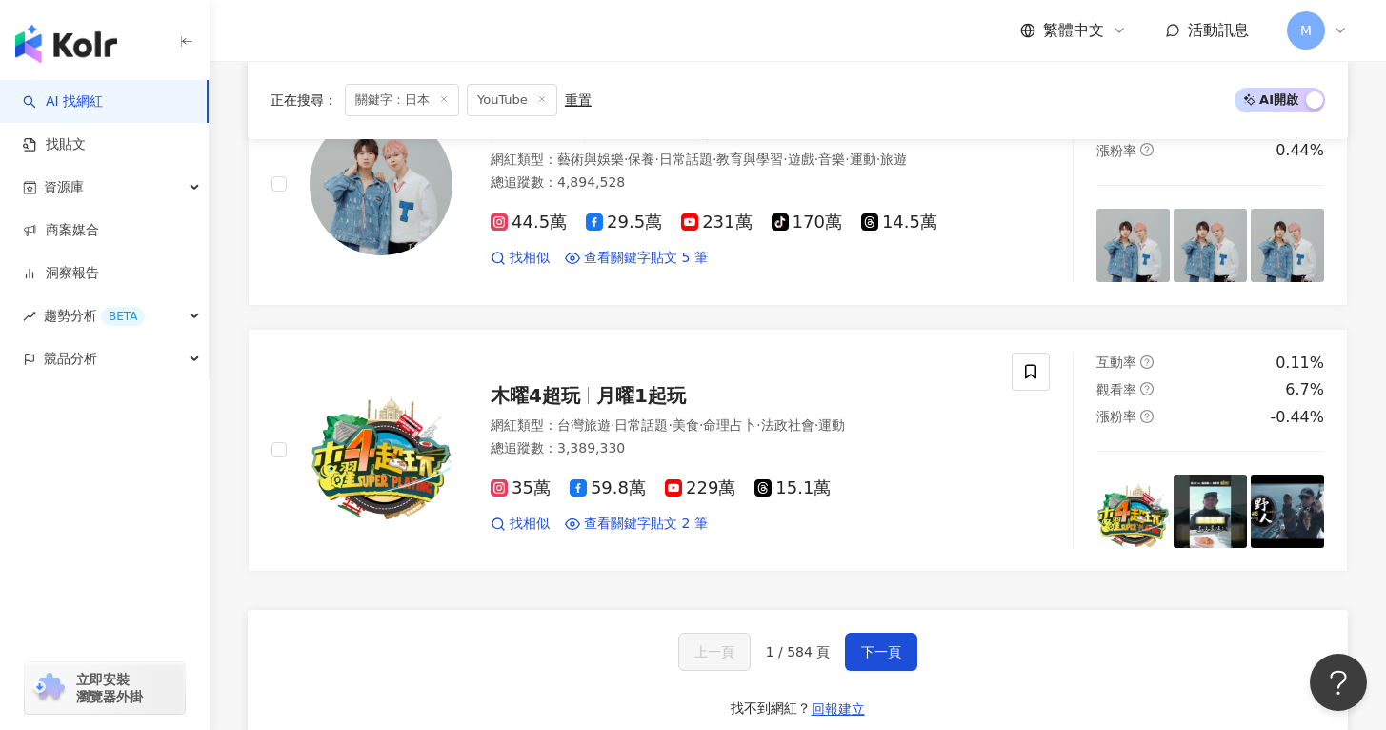
scroll to position [3229, 0]
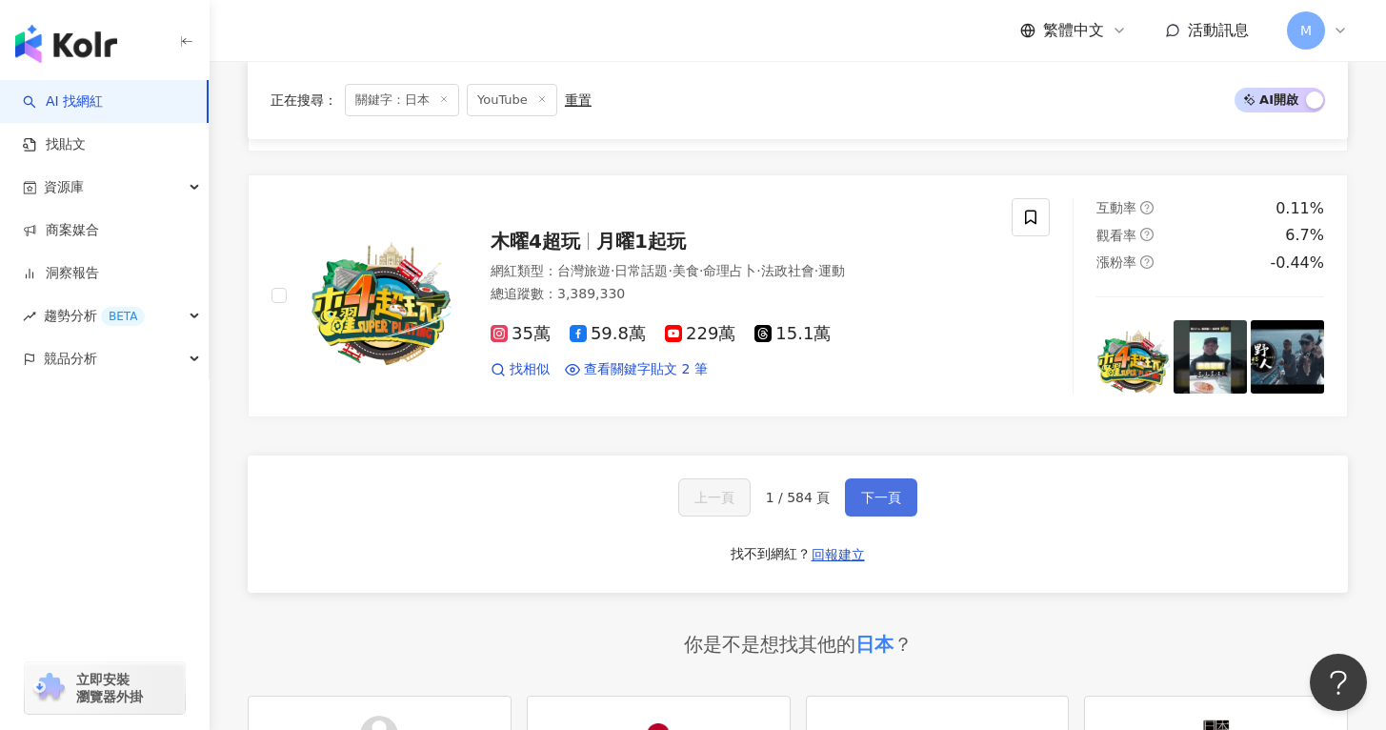
click at [875, 478] on button "下一頁" at bounding box center [881, 497] width 72 height 38
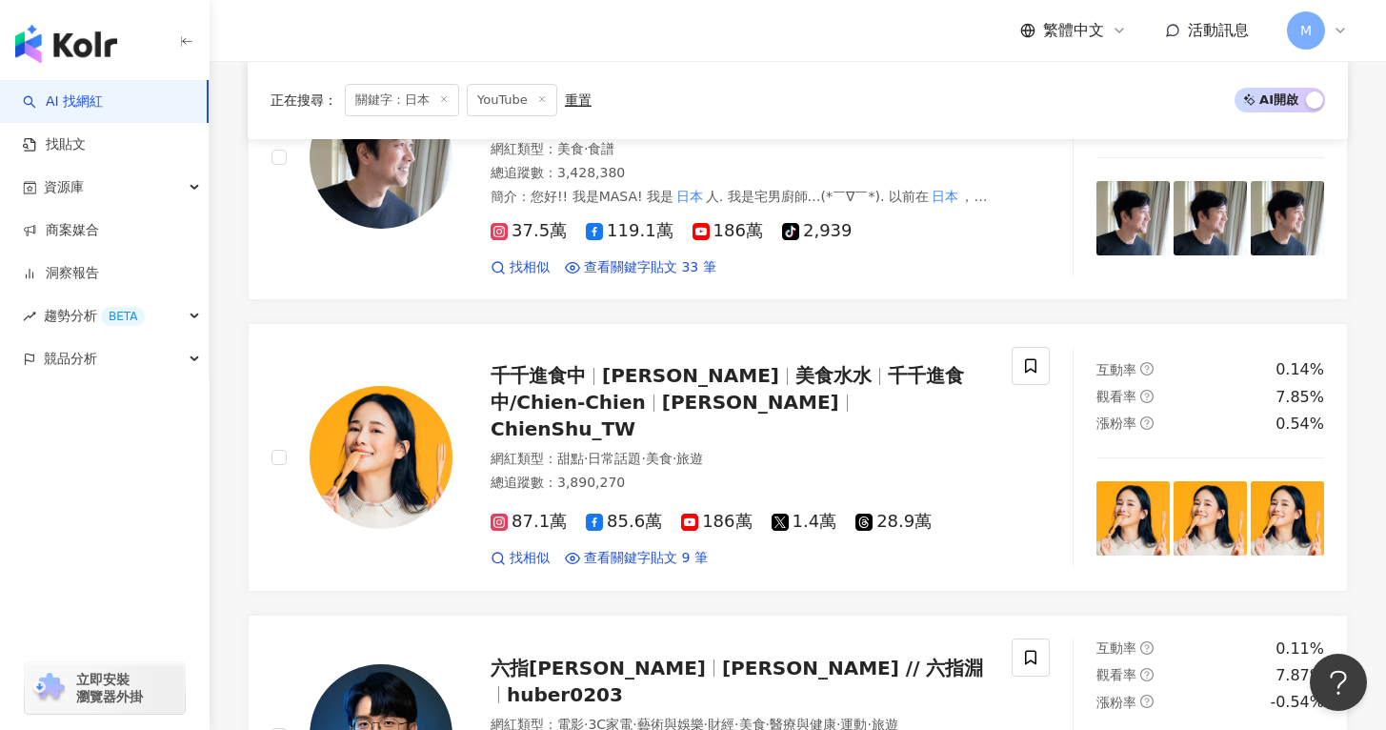
scroll to position [1284, 0]
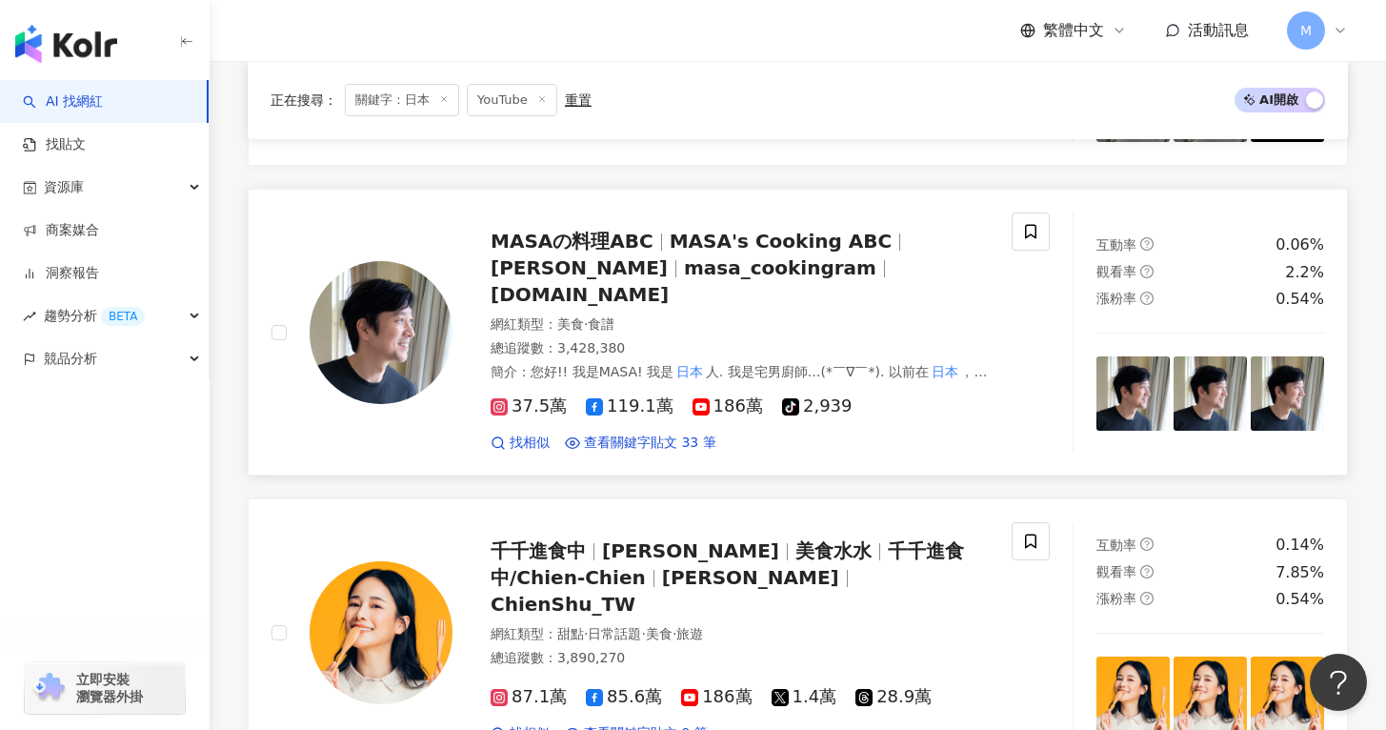
click at [887, 434] on div "找相似 查看關鍵字貼文 33 筆" at bounding box center [740, 443] width 498 height 19
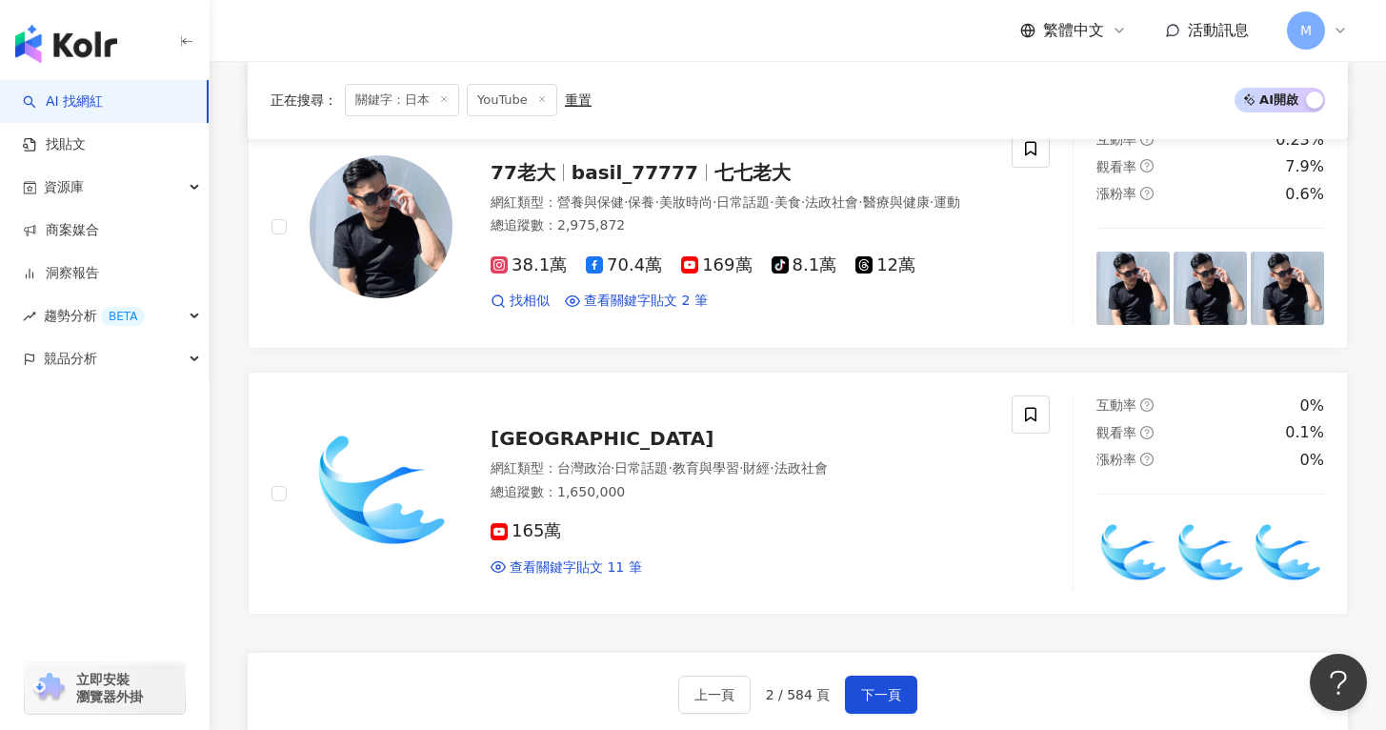
scroll to position [3037, 0]
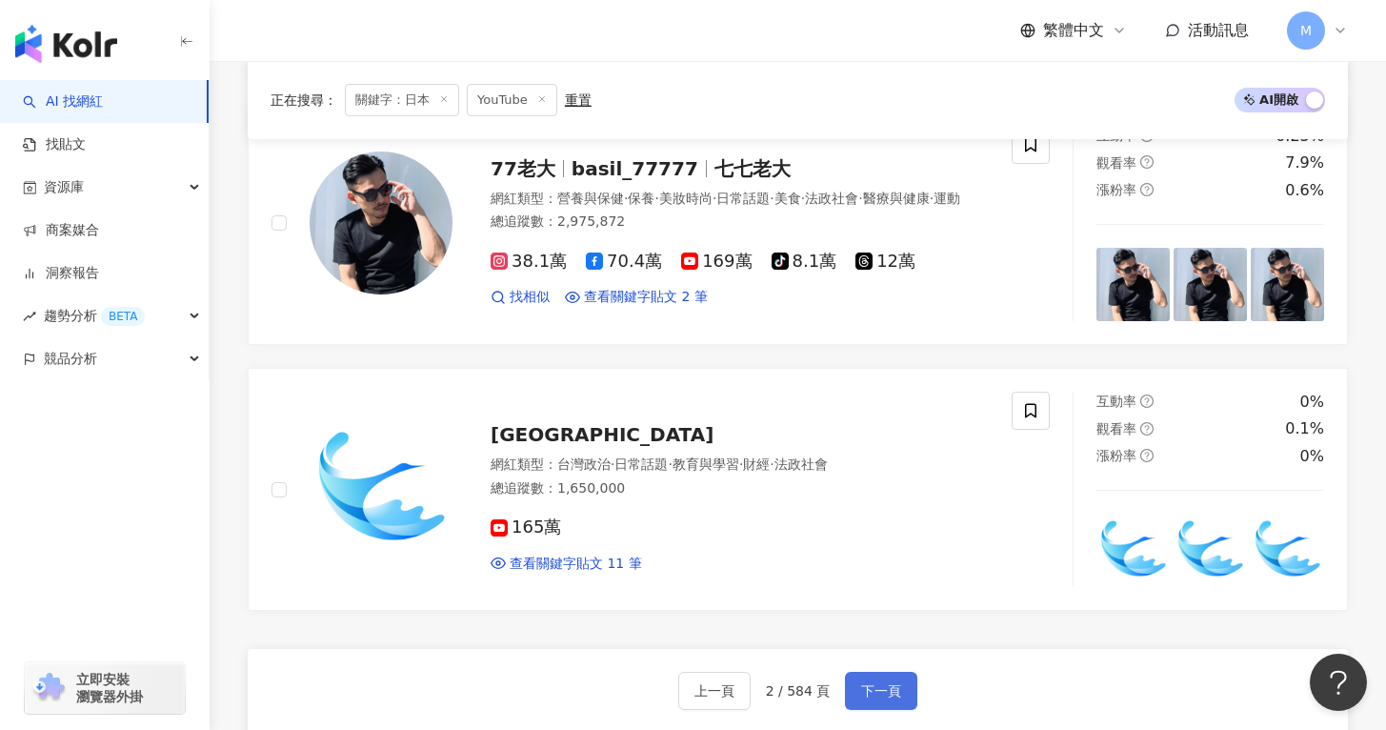
click at [887, 683] on span "下一頁" at bounding box center [881, 690] width 40 height 15
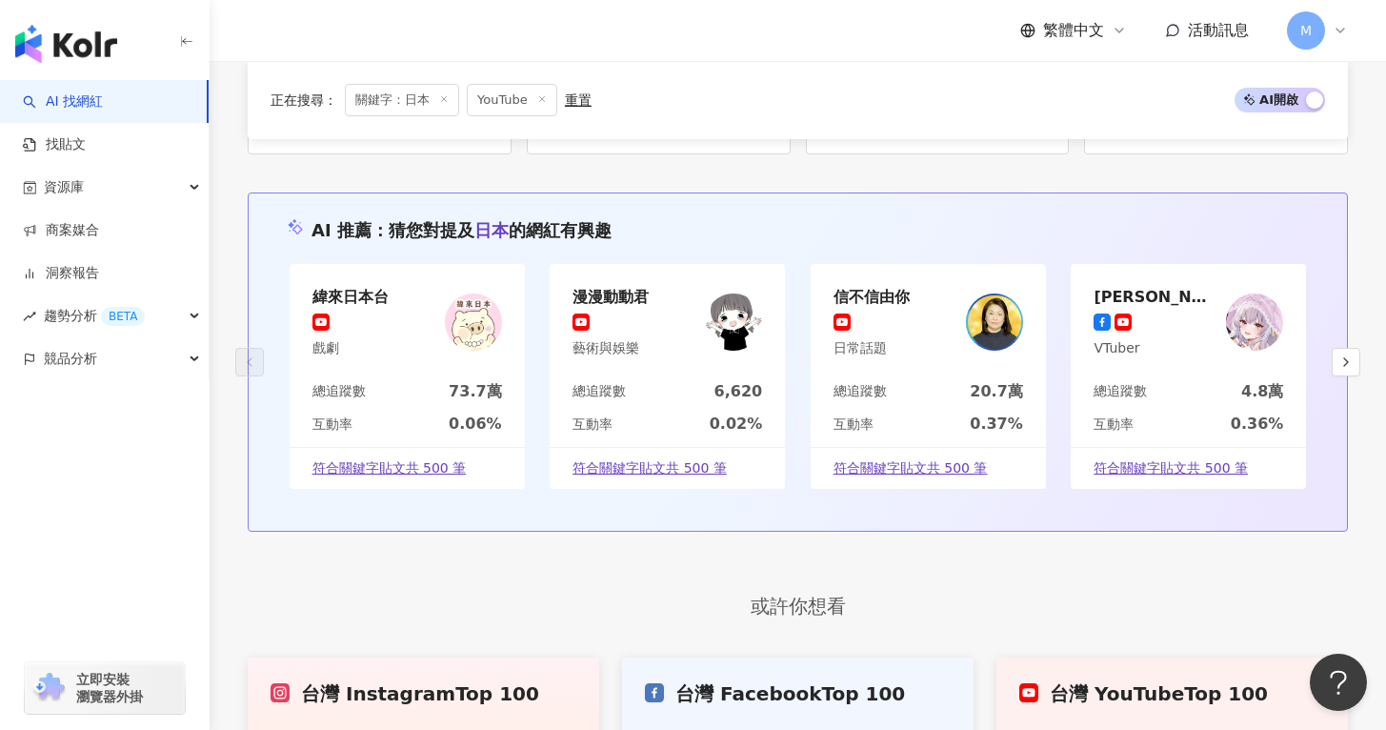
scroll to position [3440, 0]
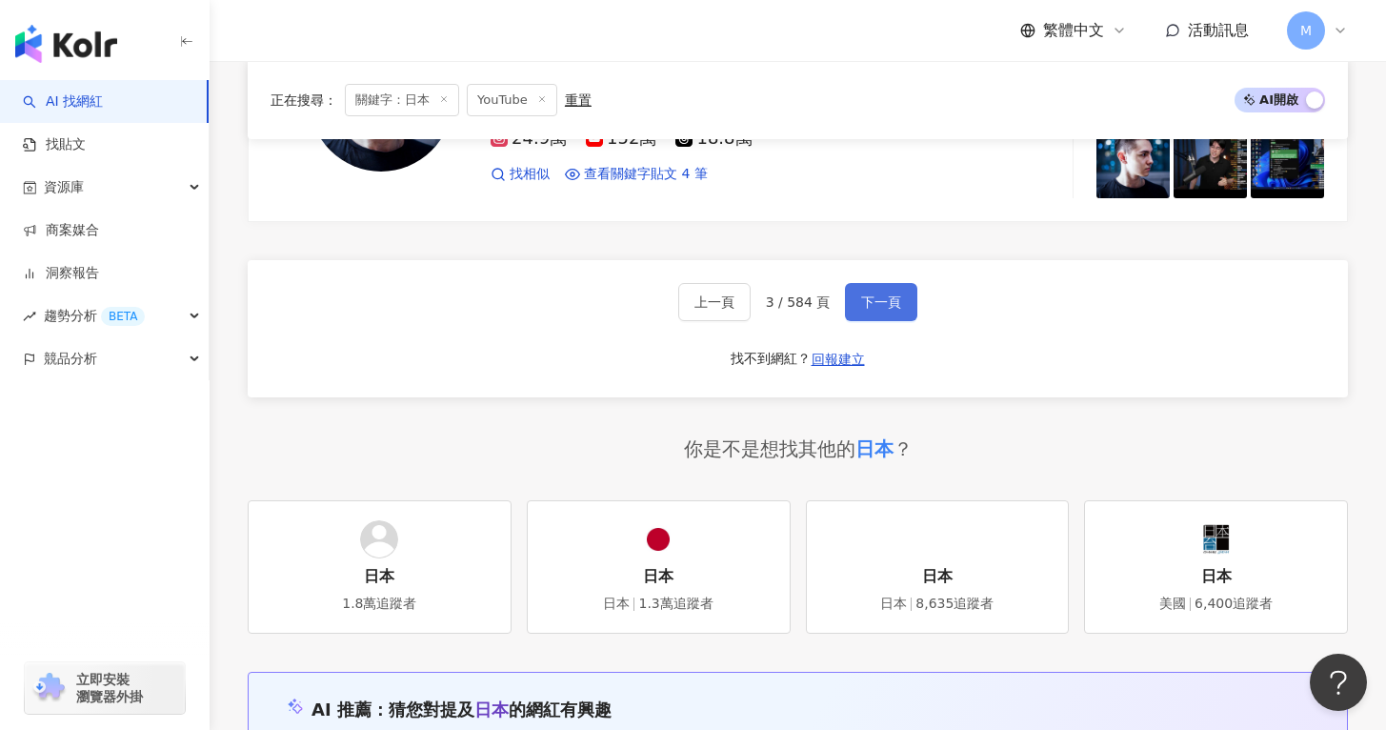
click at [878, 294] on span "下一頁" at bounding box center [881, 301] width 40 height 15
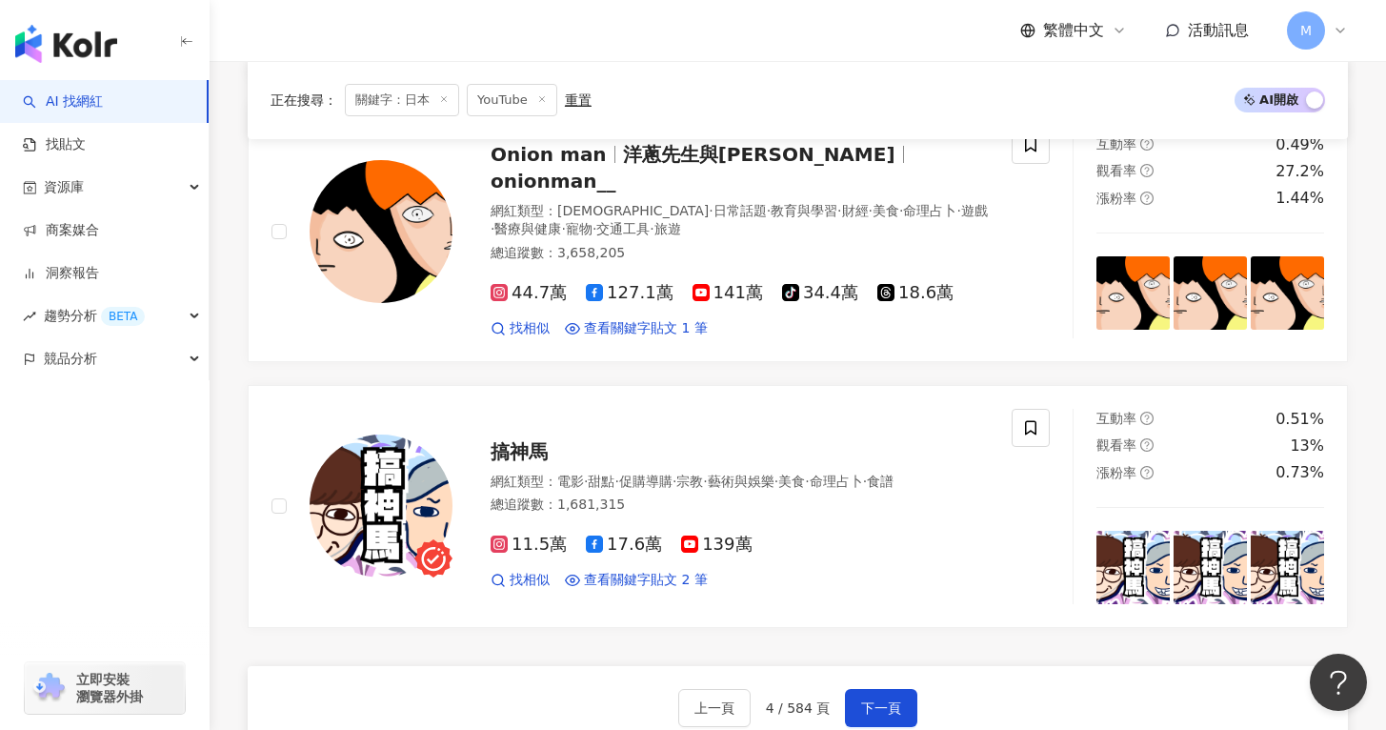
scroll to position [3141, 0]
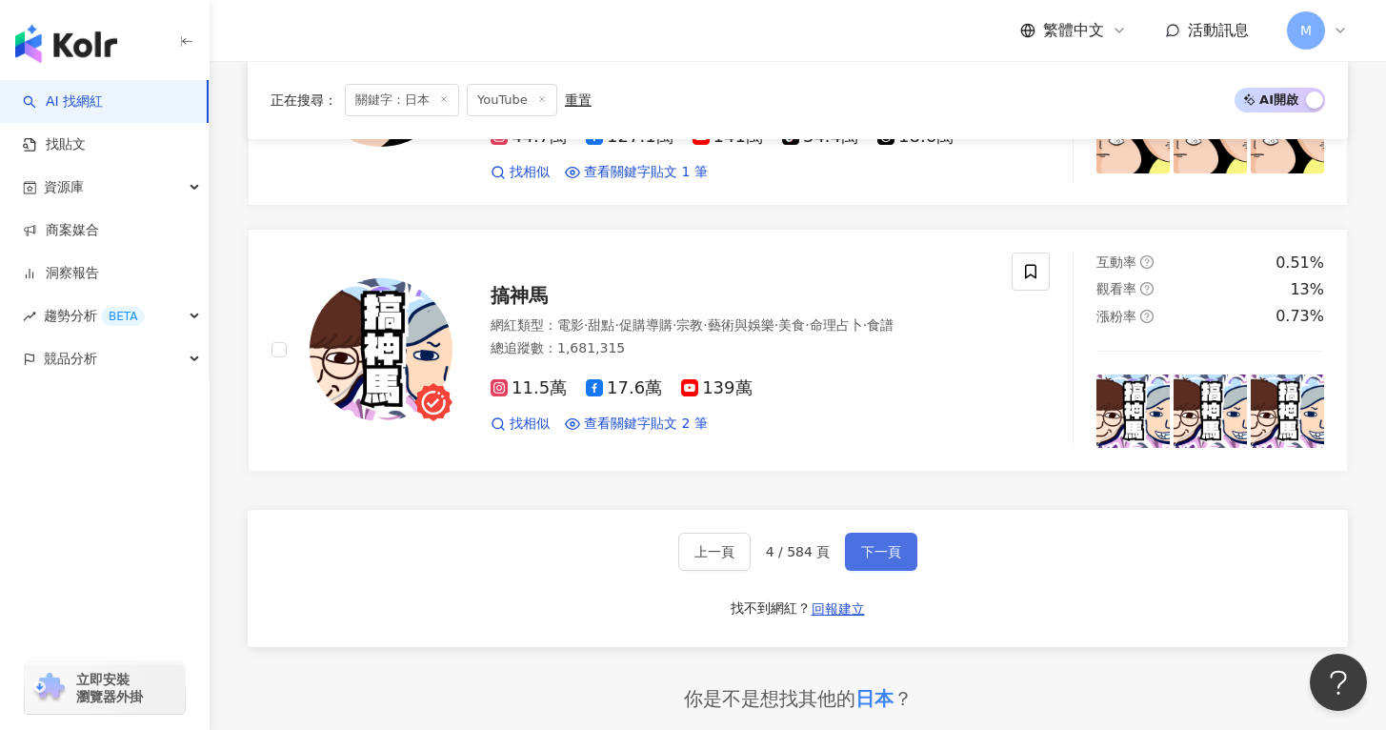
click at [890, 533] on button "下一頁" at bounding box center [881, 552] width 72 height 38
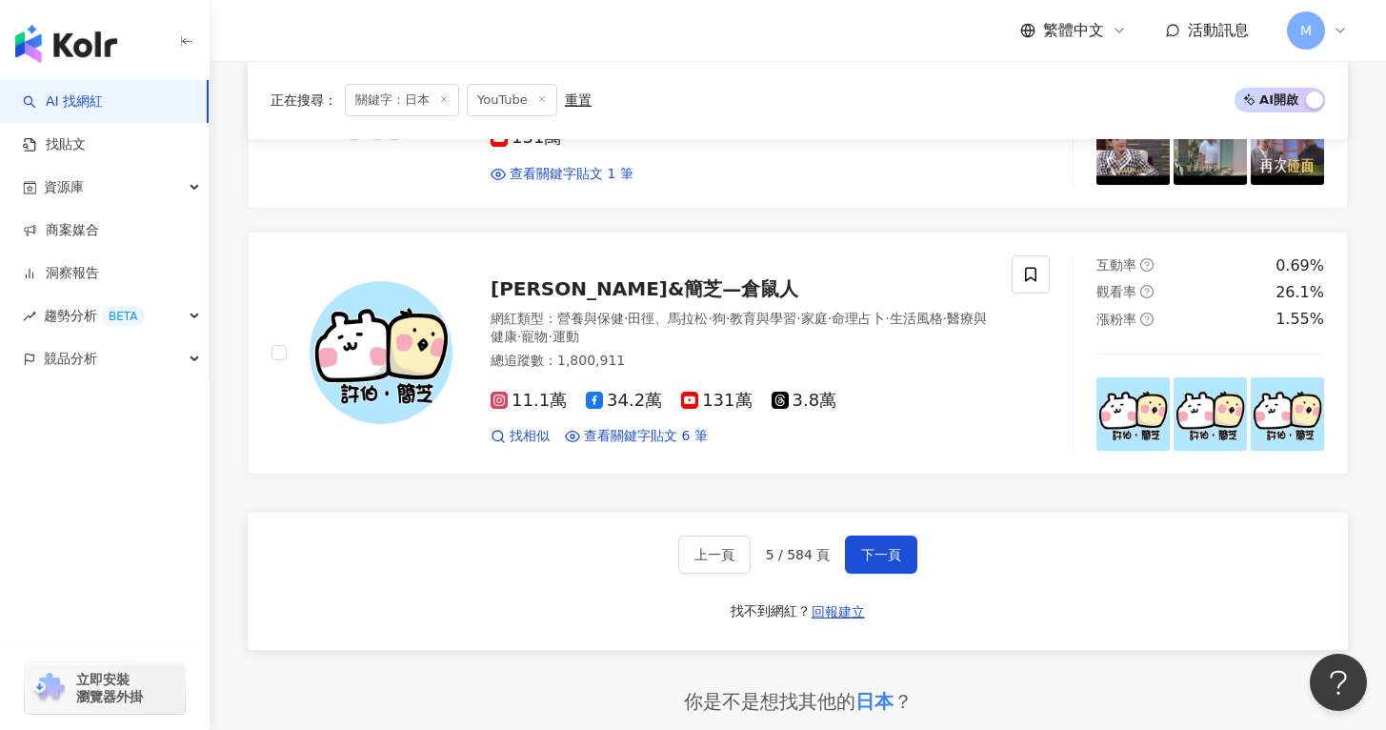
scroll to position [3104, 0]
click at [886, 561] on span "下一頁" at bounding box center [881, 555] width 40 height 15
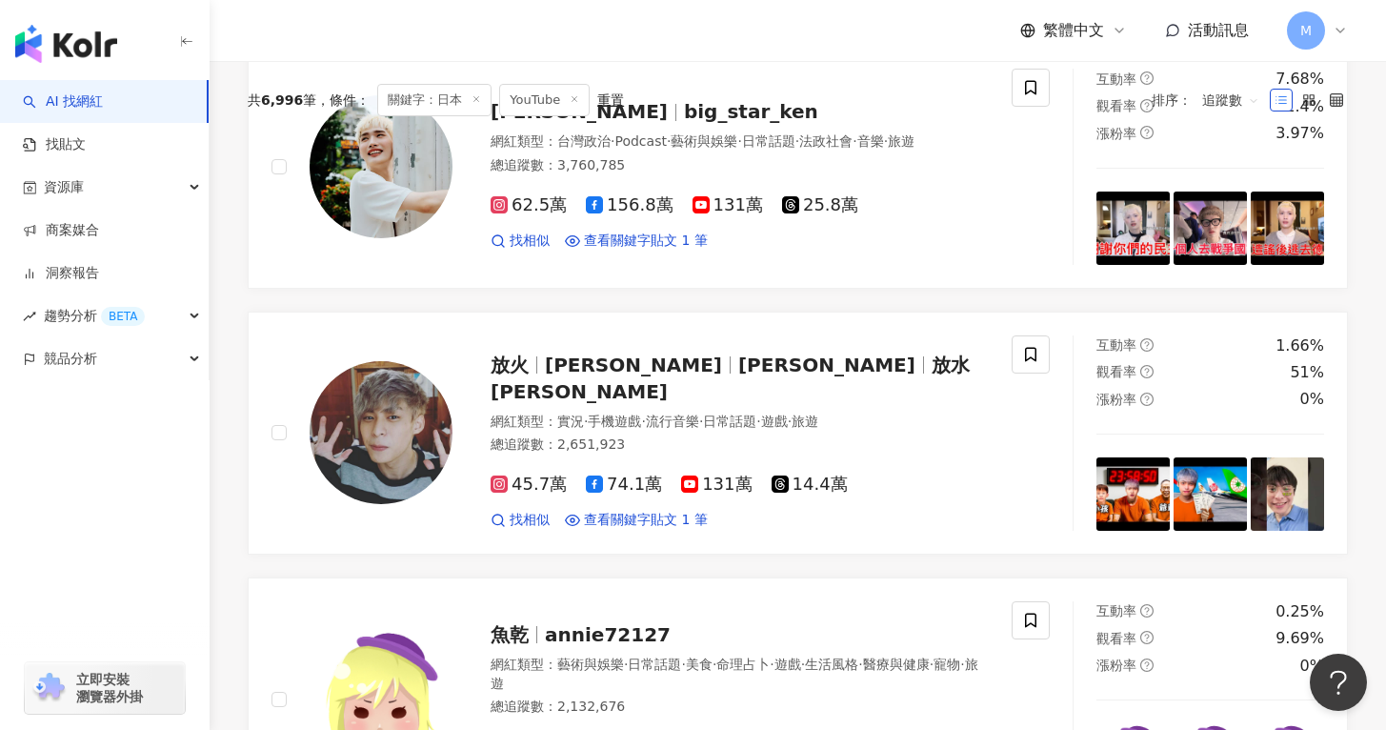
scroll to position [0, 0]
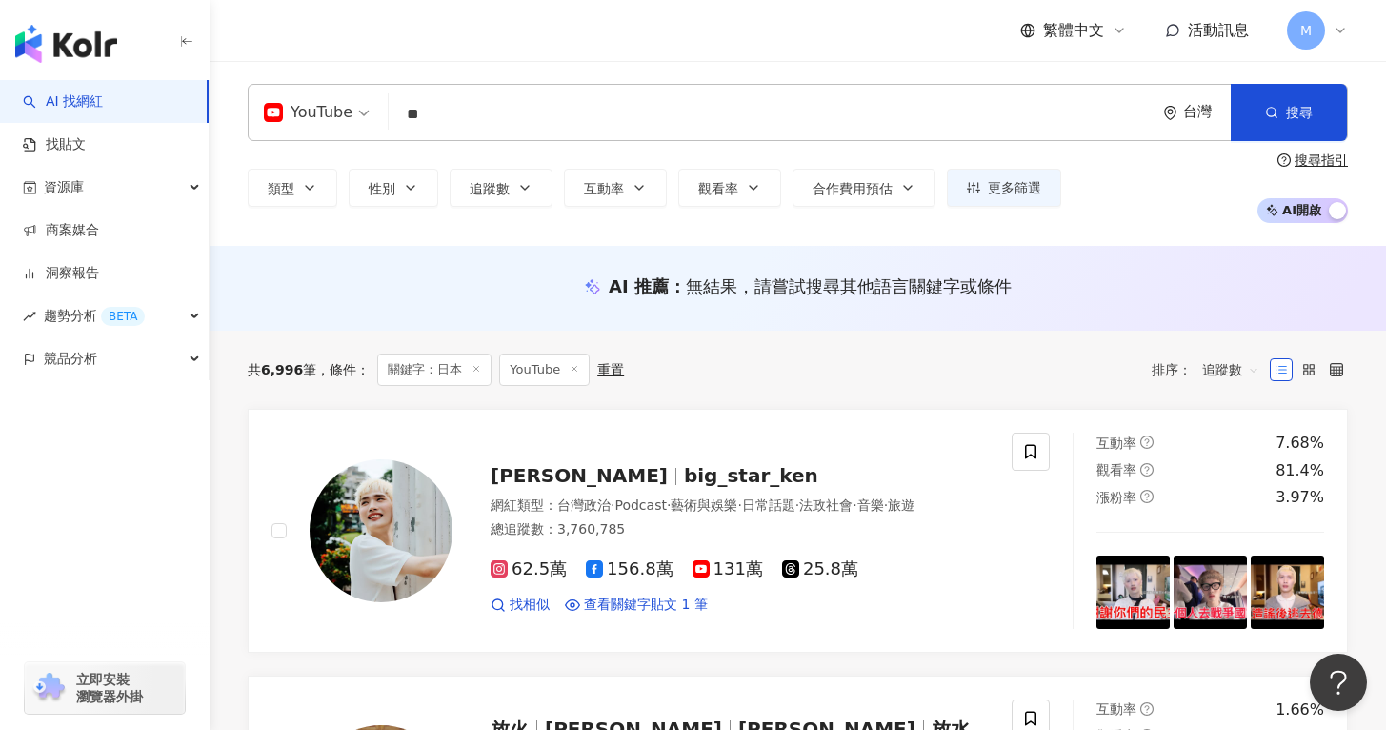
click at [448, 95] on div "YouTube ** 台灣 搜尋 customizedTag 24525266-98db-4a97-853a-6ae22a0549d0 網紅類型 影視娛樂 /…" at bounding box center [798, 112] width 1100 height 57
click at [454, 107] on input "**" at bounding box center [771, 114] width 751 height 36
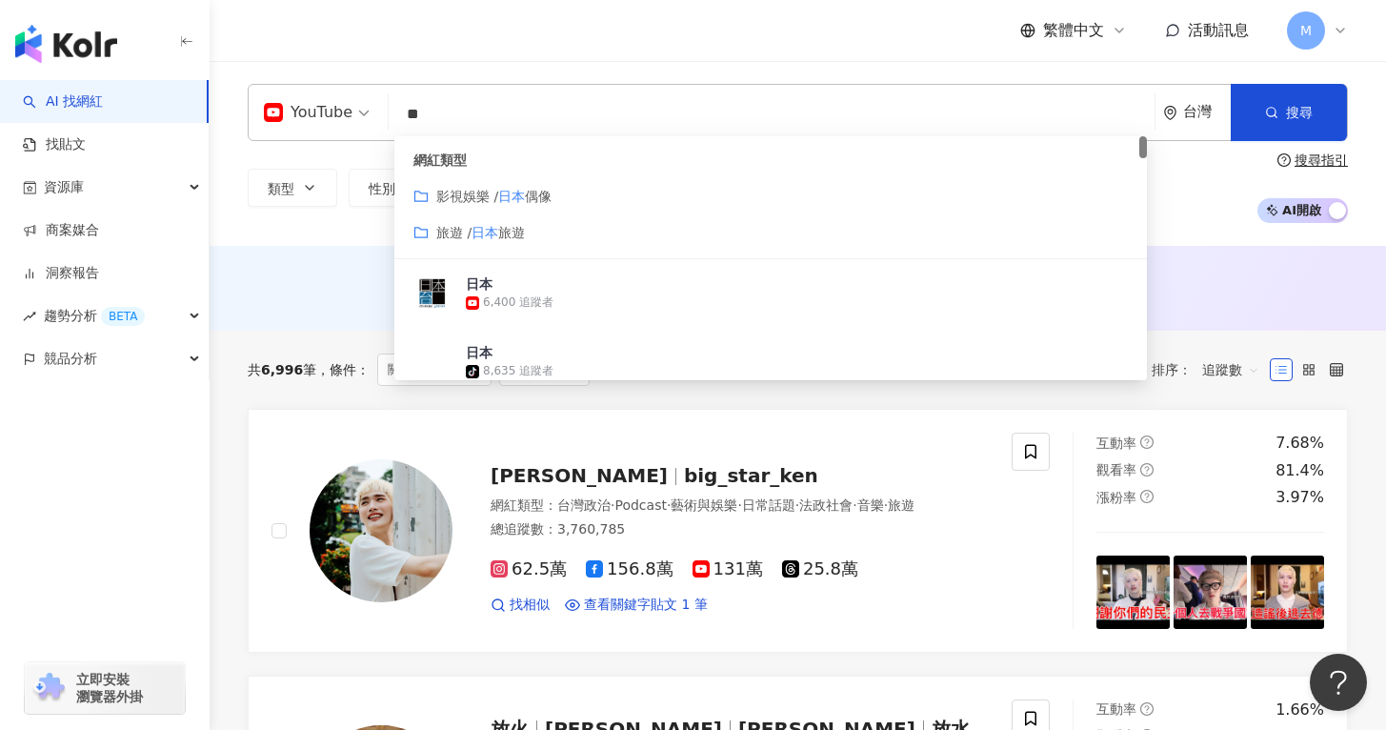
type input "*"
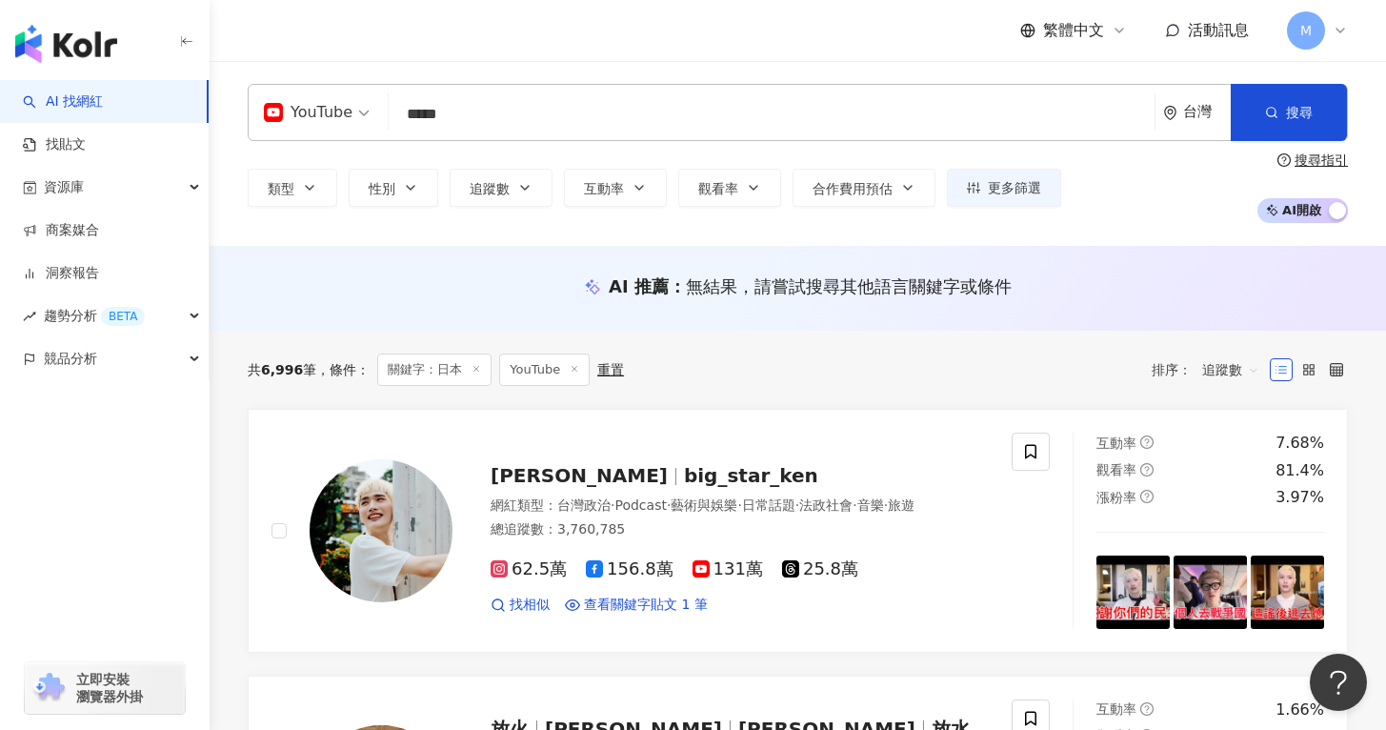
type input "*****"
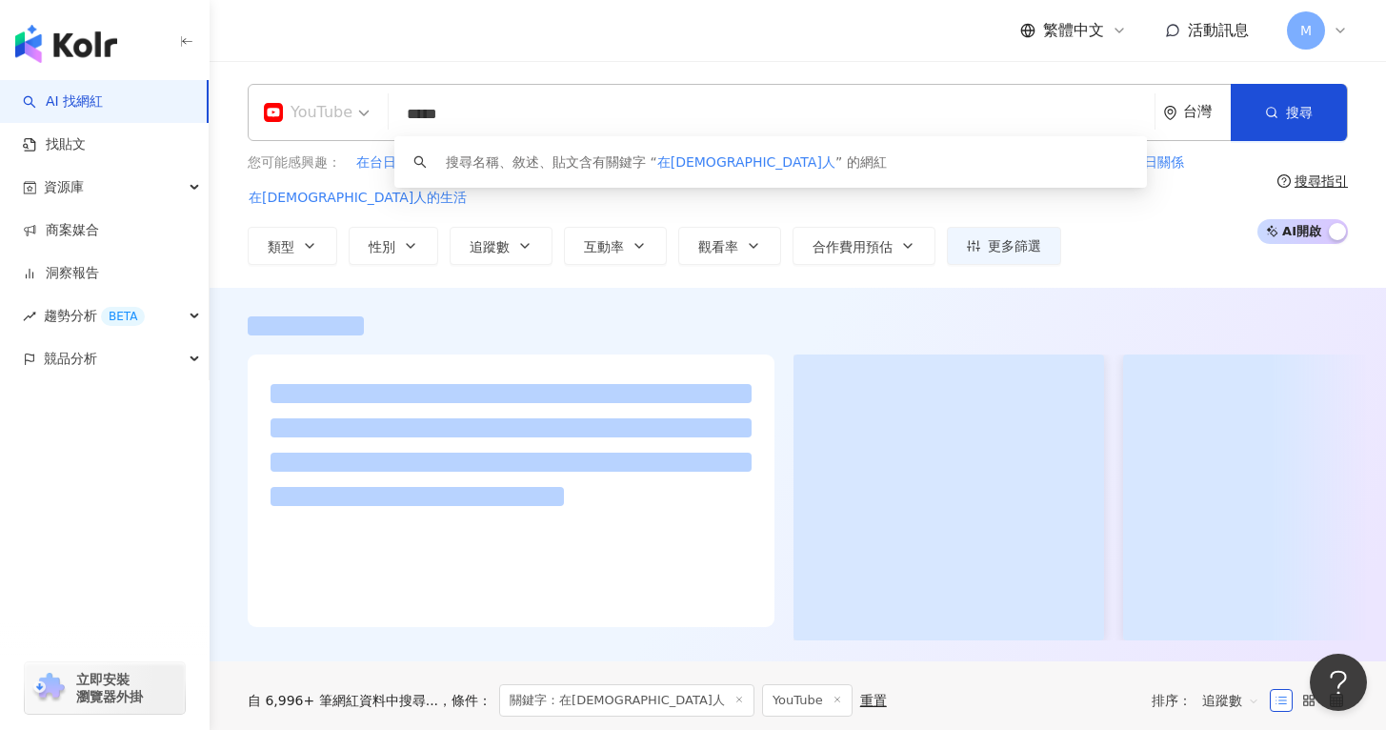
click at [329, 117] on div "YouTube" at bounding box center [308, 112] width 89 height 30
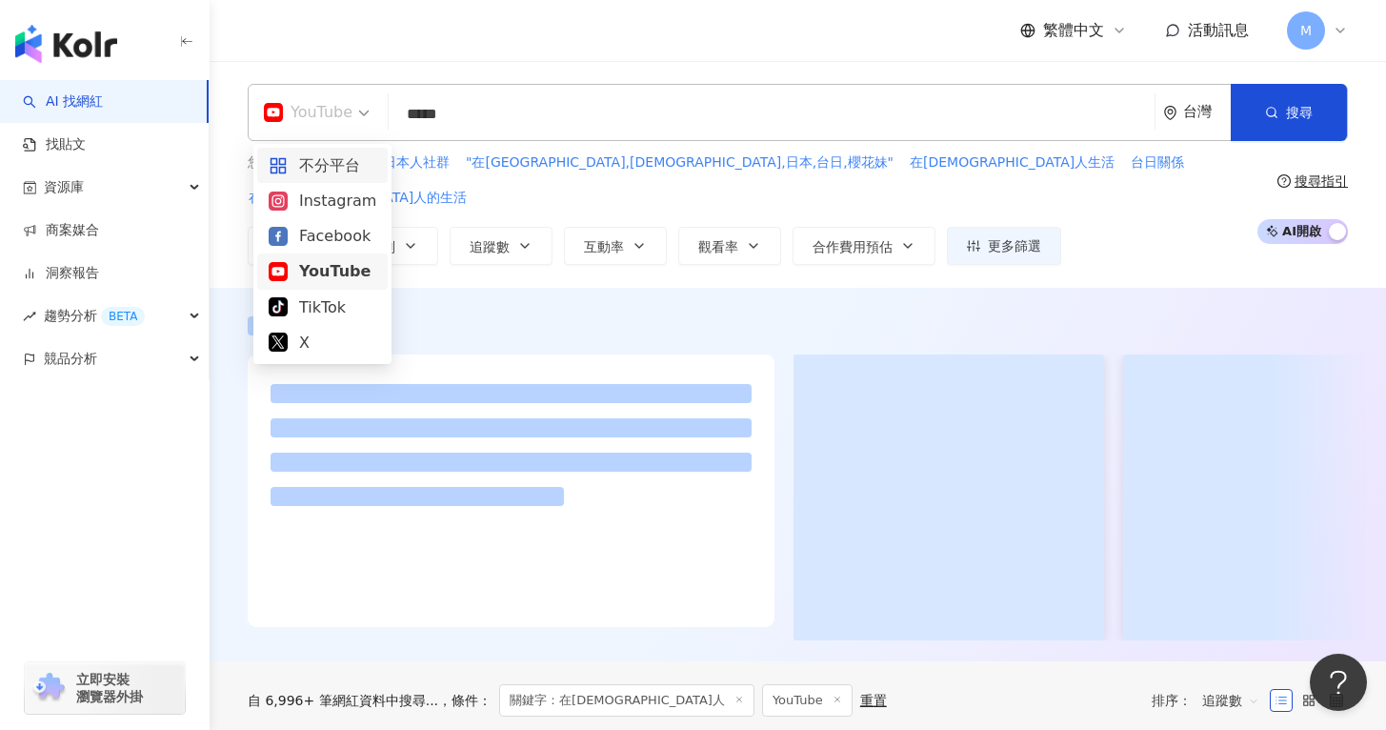
click at [330, 175] on div "不分平台" at bounding box center [323, 165] width 108 height 24
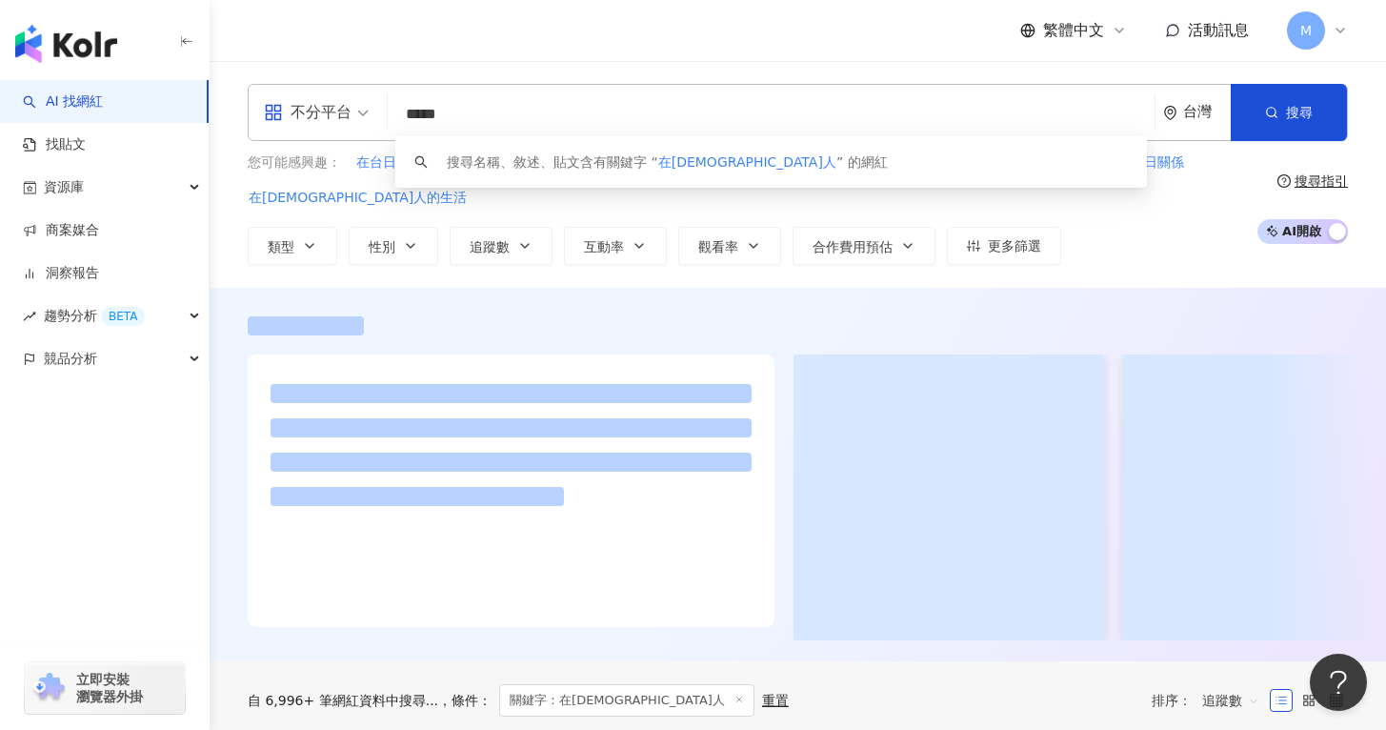
click at [821, 125] on input "*****" at bounding box center [771, 114] width 752 height 36
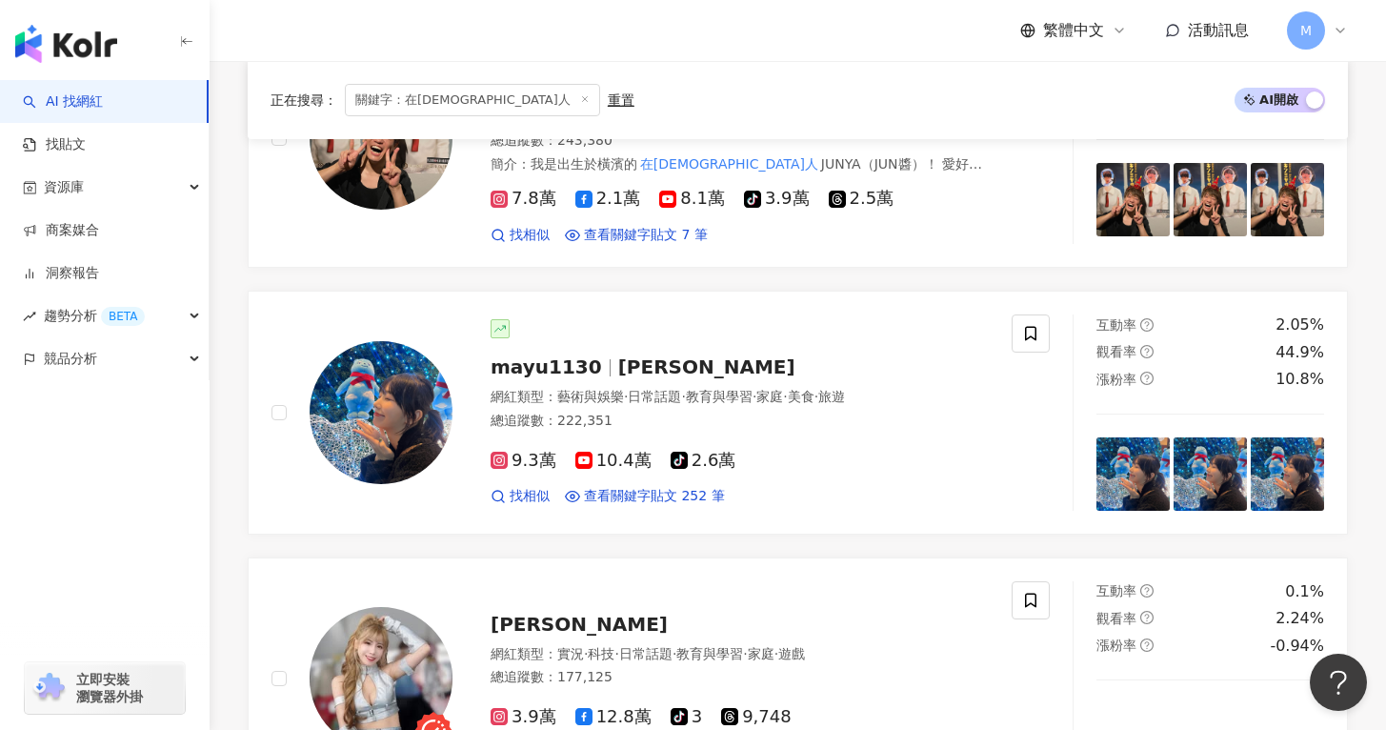
scroll to position [1578, 0]
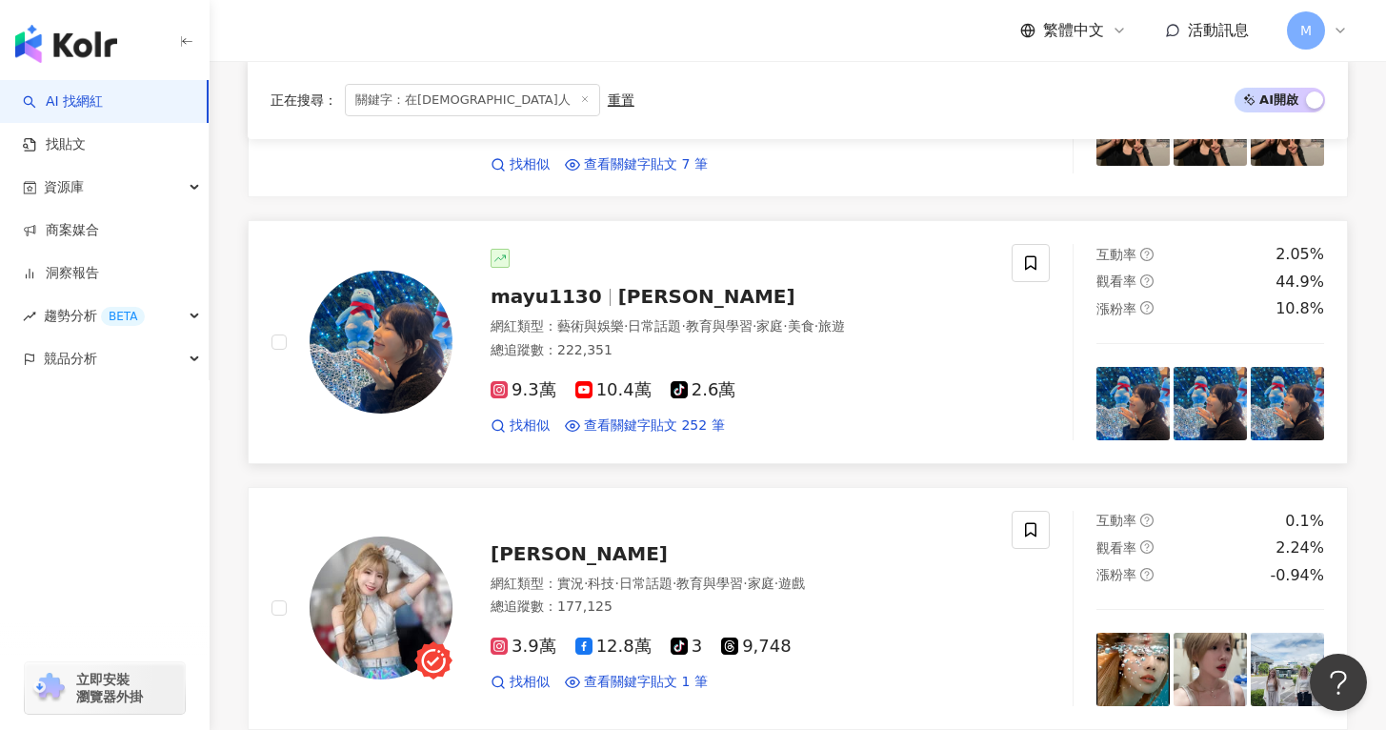
click at [795, 401] on div "mayu1130 麻由 MAYU 網紅類型 ： 藝術與娛樂 · 日常話題 · 教育與學習 · 家庭 · 美食 · 旅遊 總追蹤數 ： 222,351 9.3萬…" at bounding box center [642, 341] width 740 height 195
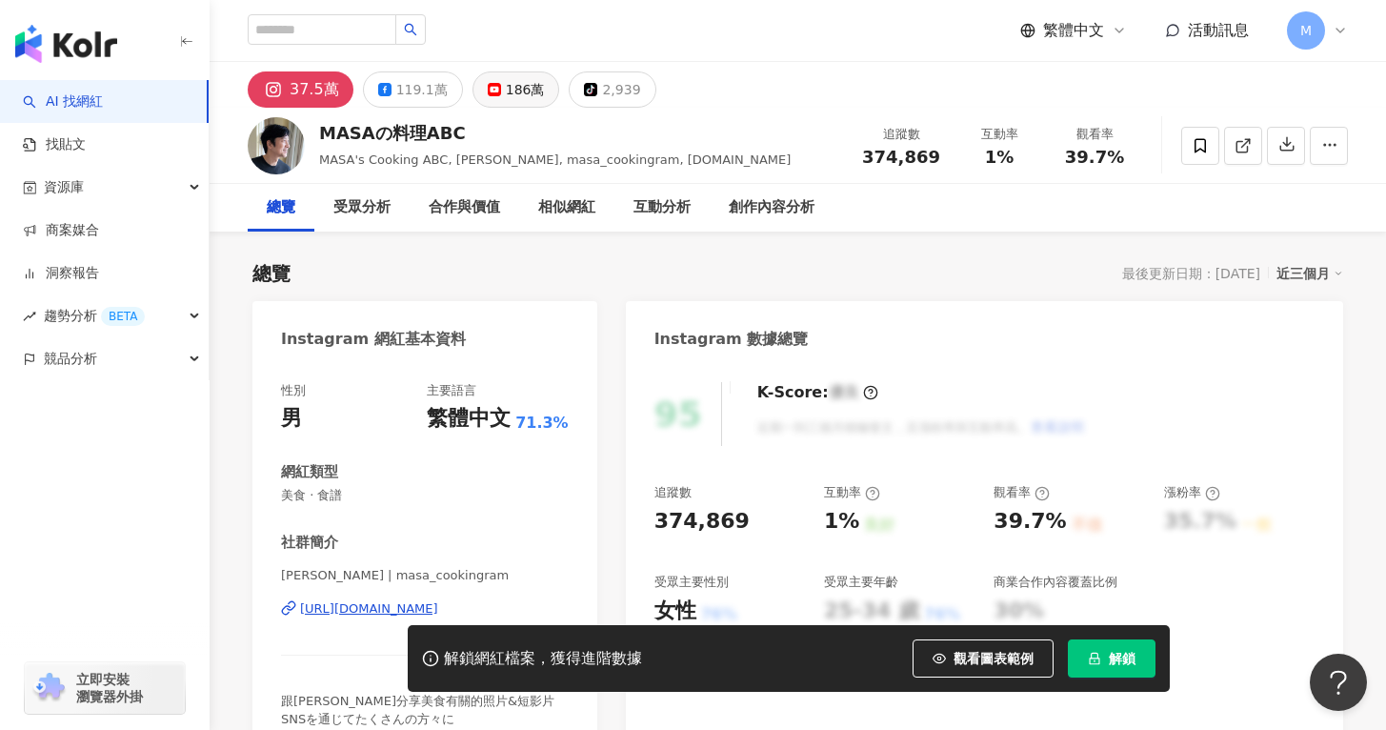
click at [489, 97] on button "186萬" at bounding box center [517, 89] width 88 height 36
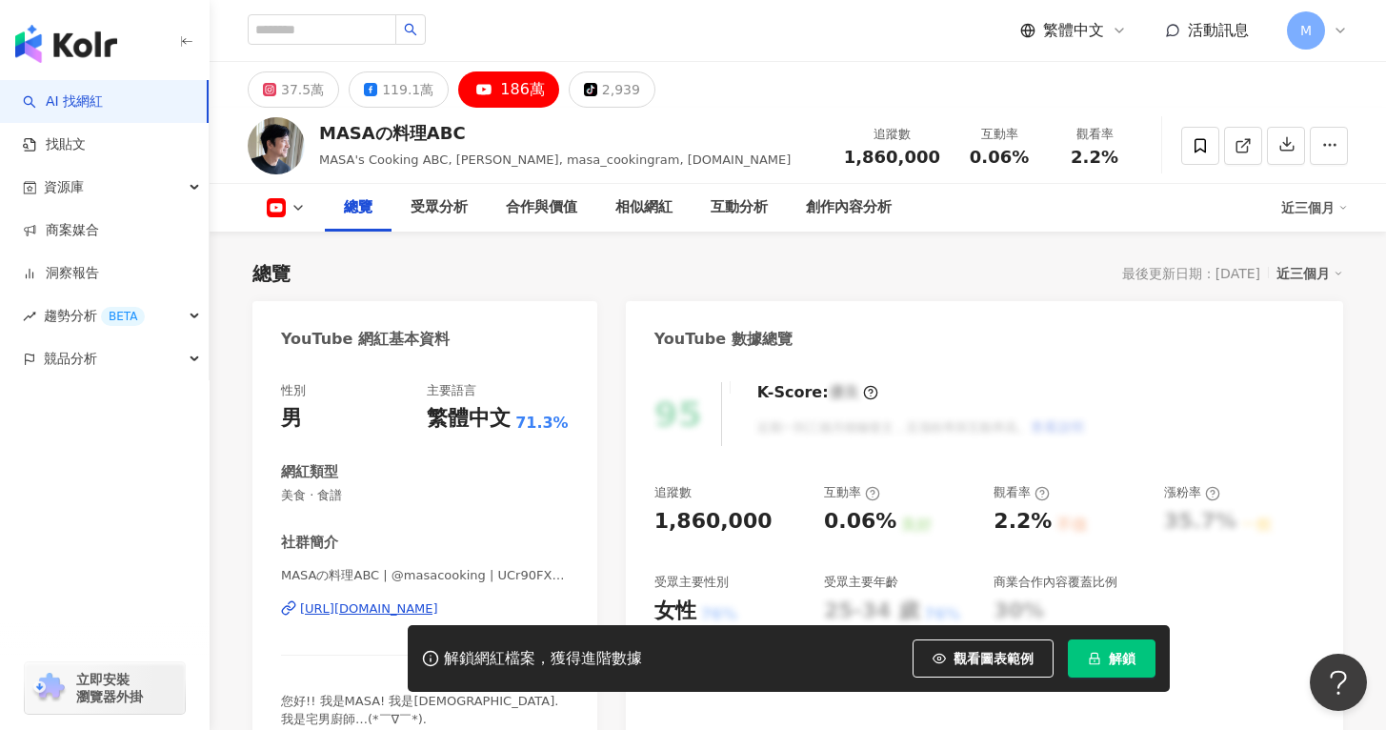
scroll to position [202, 0]
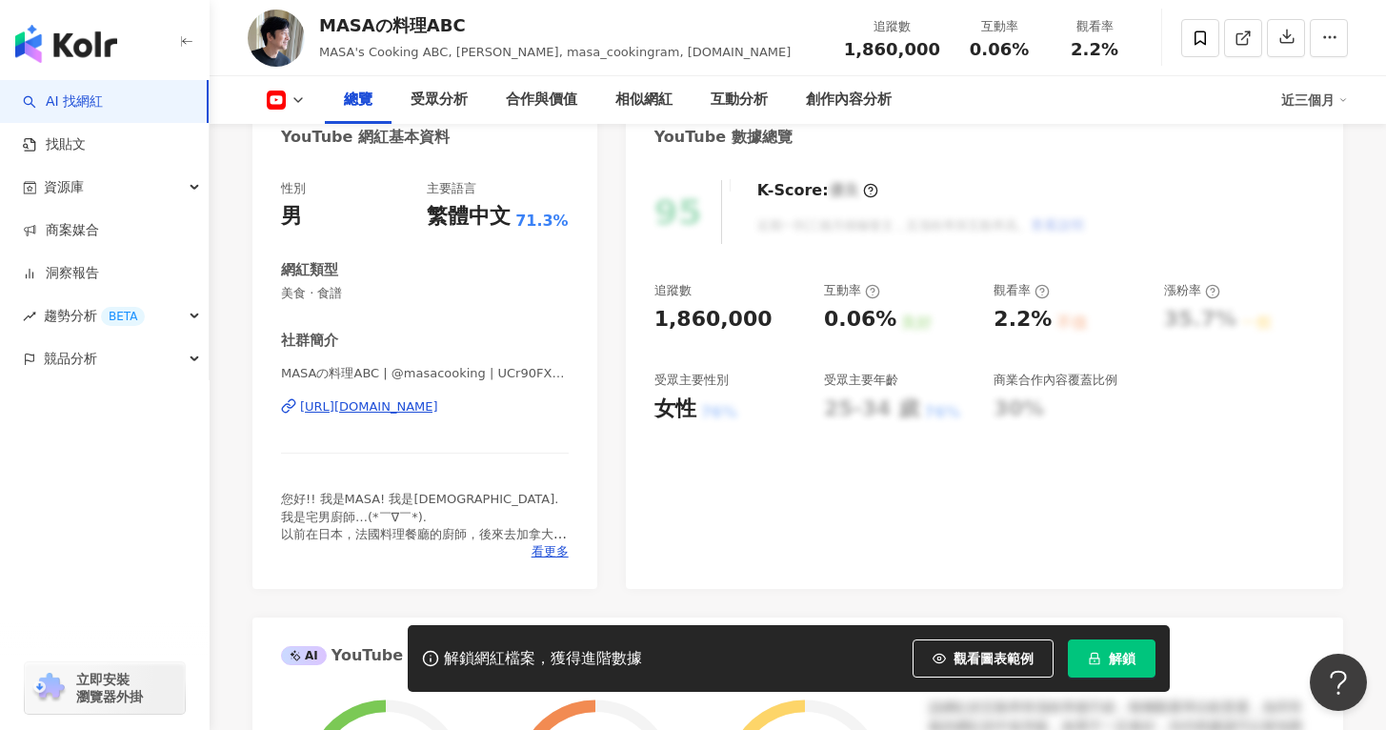
click at [424, 411] on div "https://www.youtube.com/channel/UCr90FXGOO8nAE9B6FAUeTNA" at bounding box center [369, 406] width 138 height 17
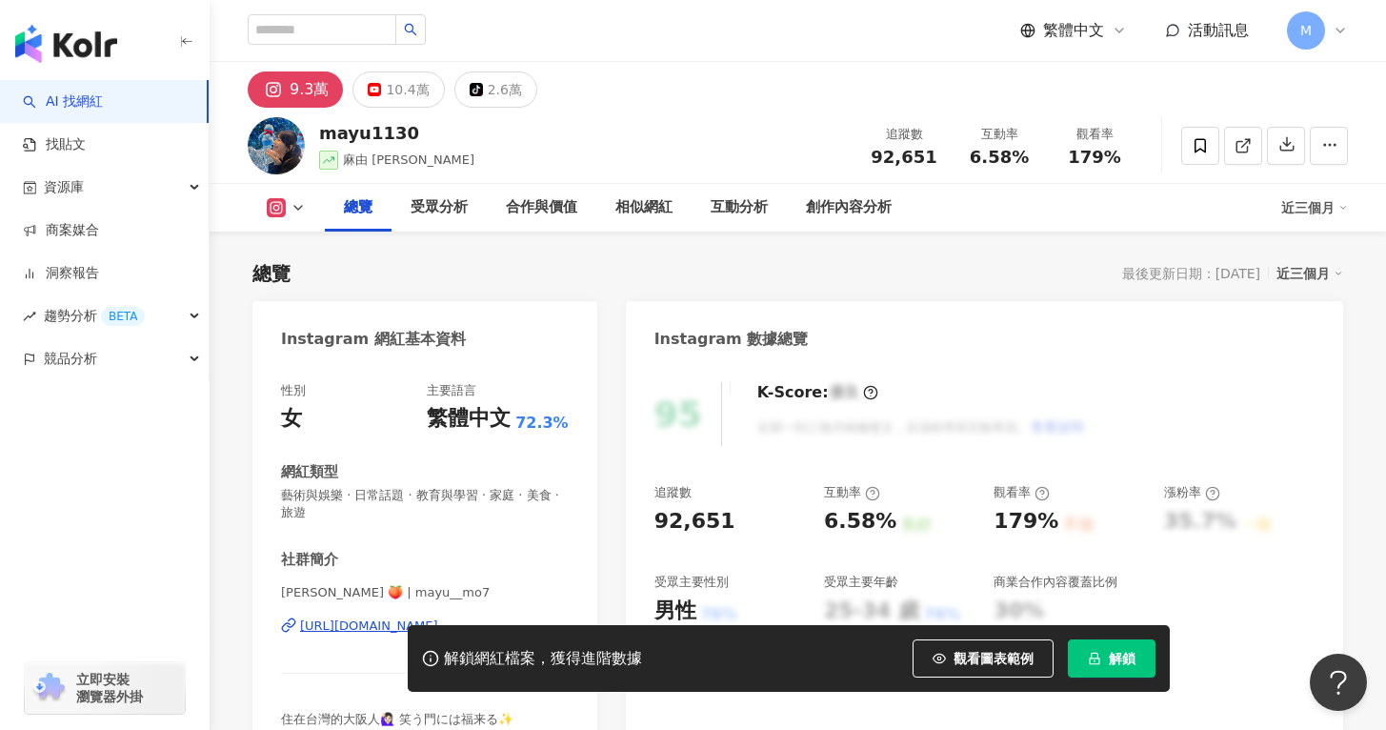
scroll to position [280, 0]
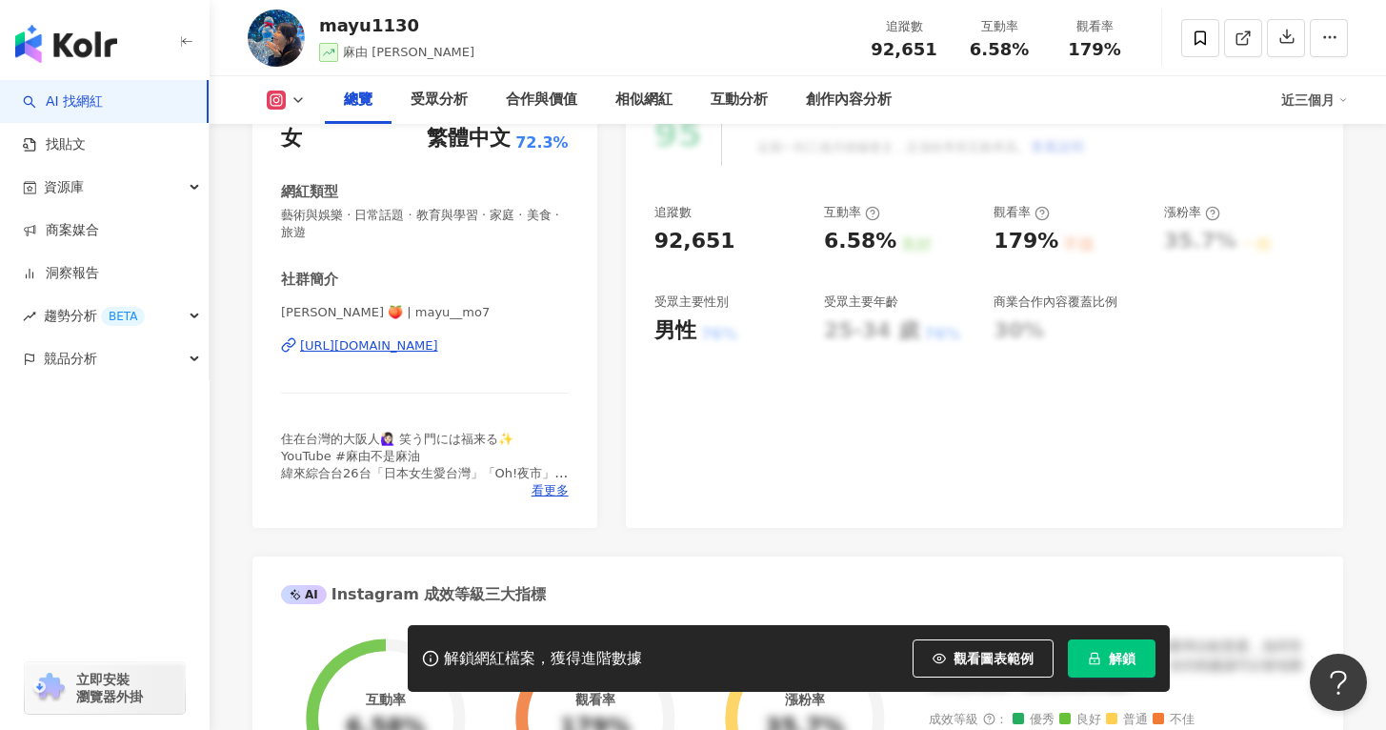
click at [373, 351] on div "[URL][DOMAIN_NAME]" at bounding box center [369, 345] width 138 height 17
